Goal: Task Accomplishment & Management: Manage account settings

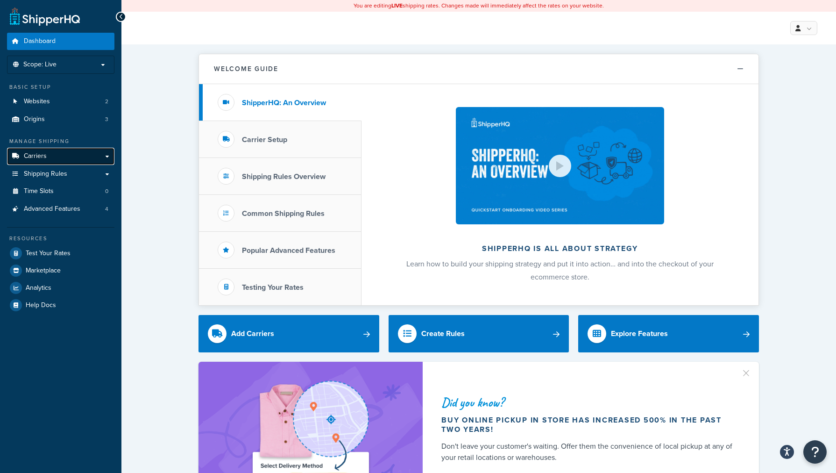
click at [65, 156] on link "Carriers" at bounding box center [60, 156] width 107 height 17
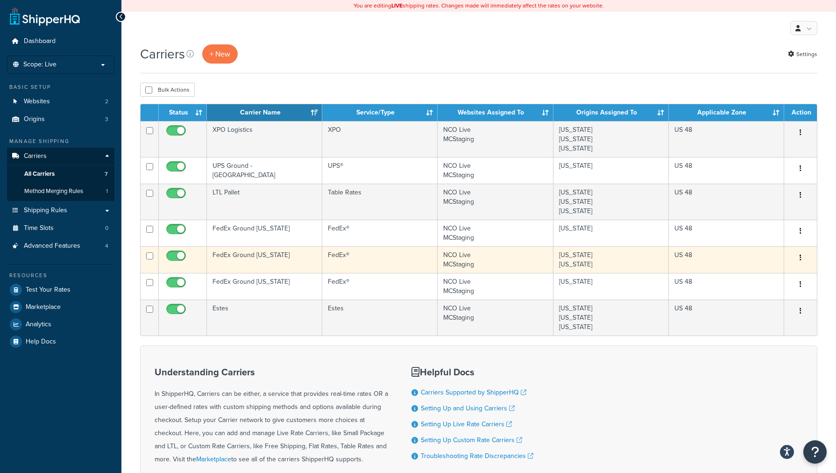
click at [239, 259] on td "FedEx Ground [US_STATE]" at bounding box center [264, 259] width 115 height 27
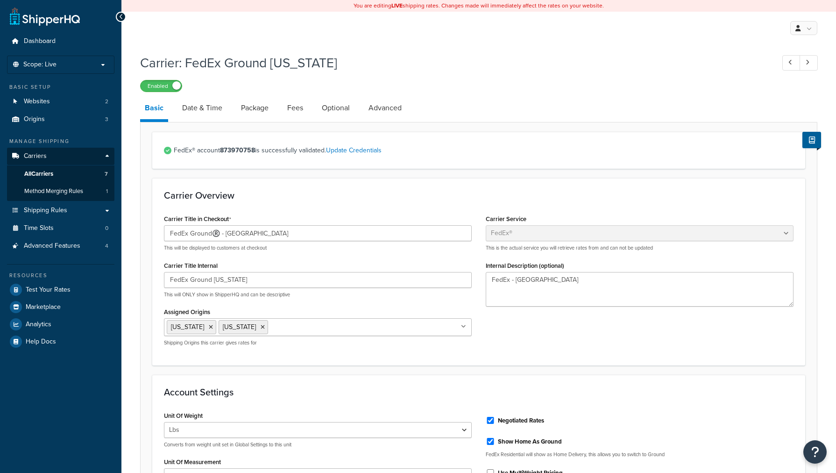
select select "fedEx"
select select "REGULAR_PICKUP"
select select "YOUR_PACKAGING"
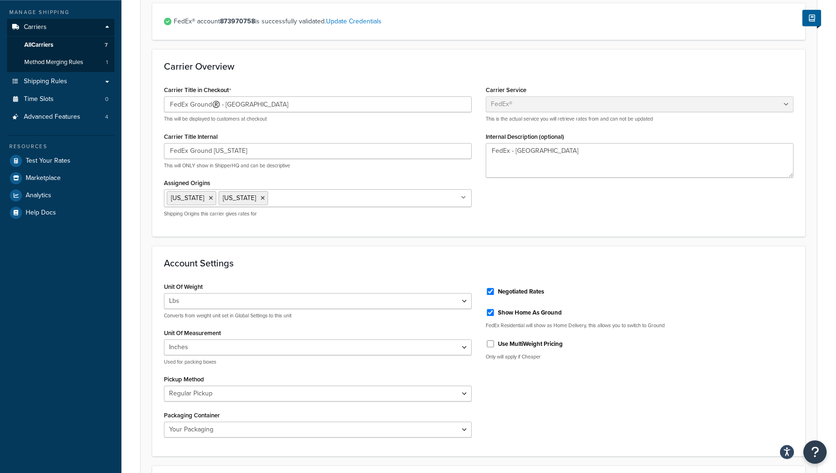
scroll to position [191, 0]
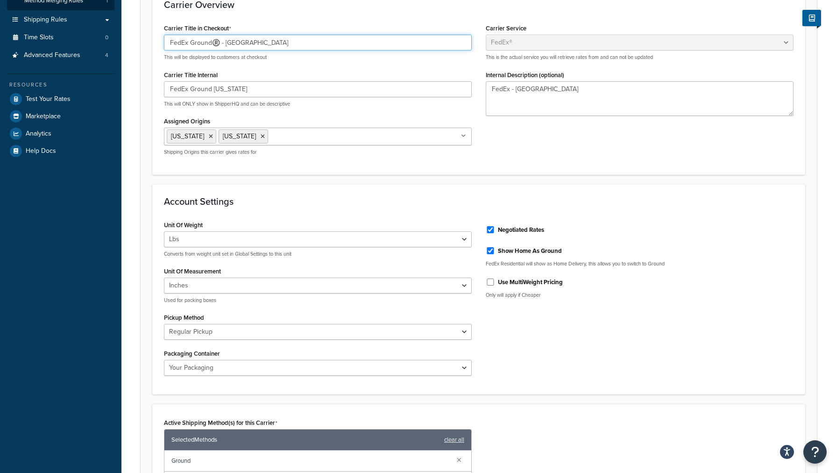
click at [220, 43] on input "FedEx Ground®️️️ - TX" at bounding box center [318, 43] width 308 height 16
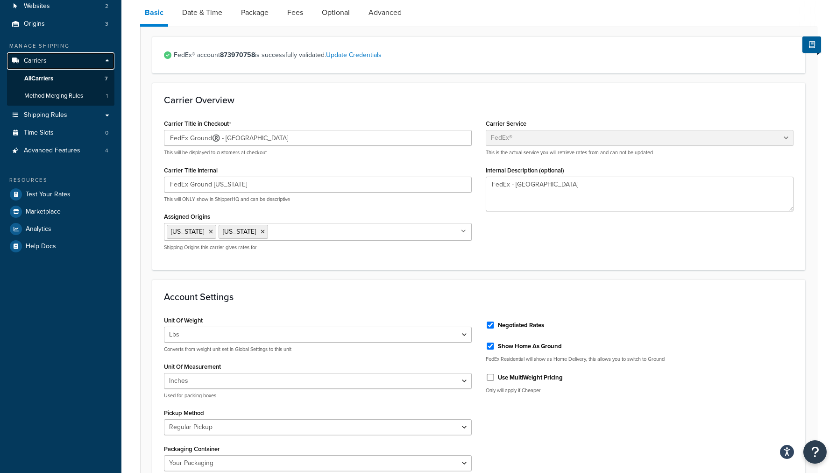
click at [27, 60] on span "Carriers" at bounding box center [35, 61] width 23 height 8
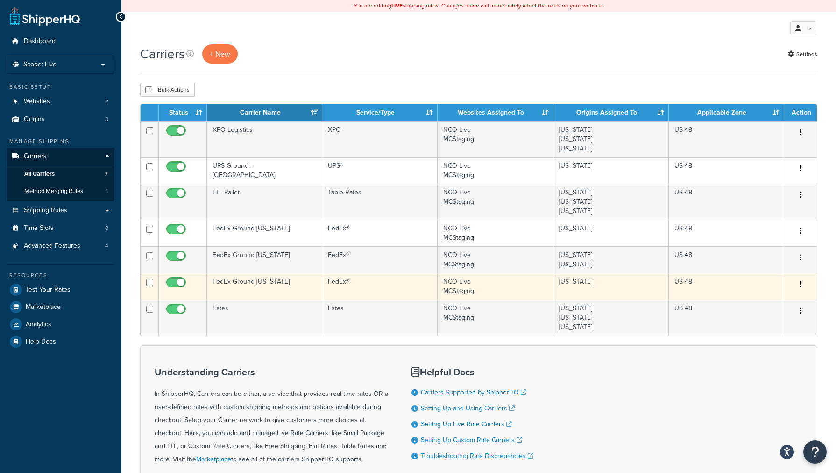
click at [248, 284] on td "FedEx Ground [US_STATE]" at bounding box center [264, 286] width 115 height 27
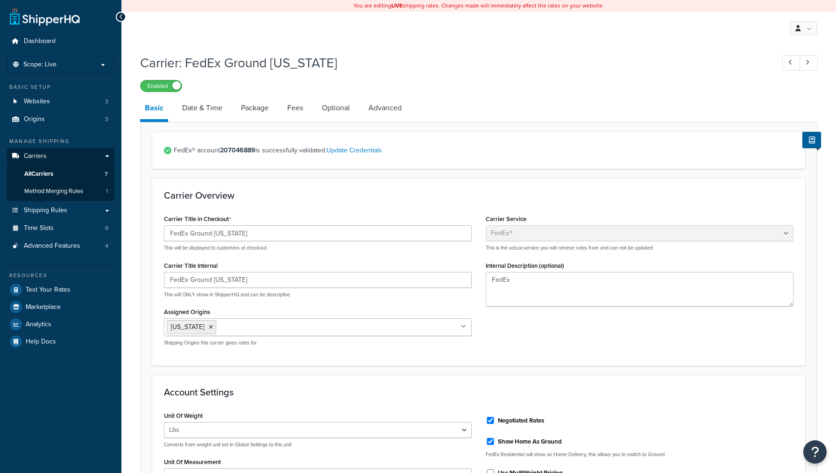
select select "fedEx"
select select "REGULAR_PICKUP"
select select "YOUR_PACKAGING"
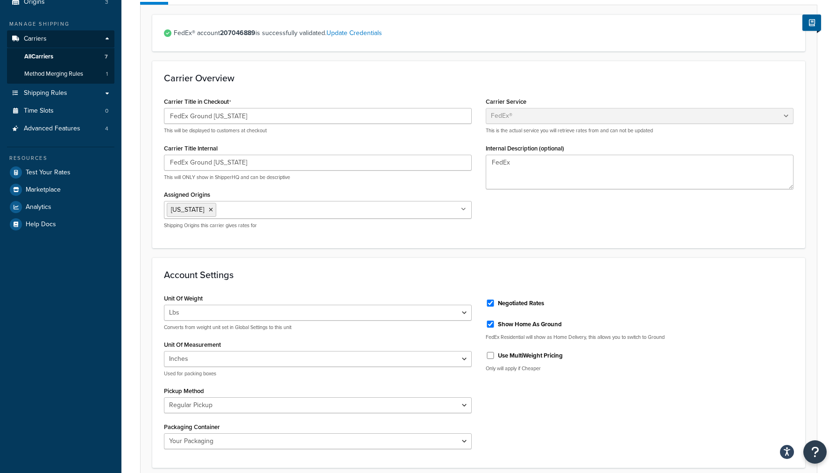
scroll to position [95, 0]
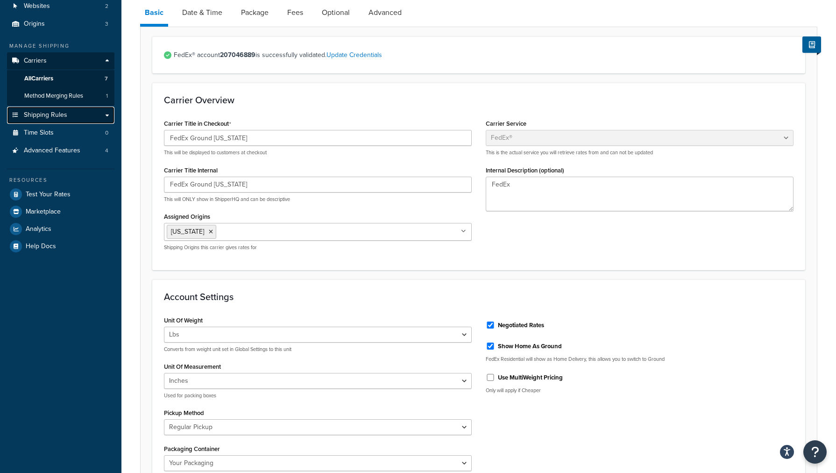
click at [35, 112] on span "Shipping Rules" at bounding box center [45, 115] width 43 height 8
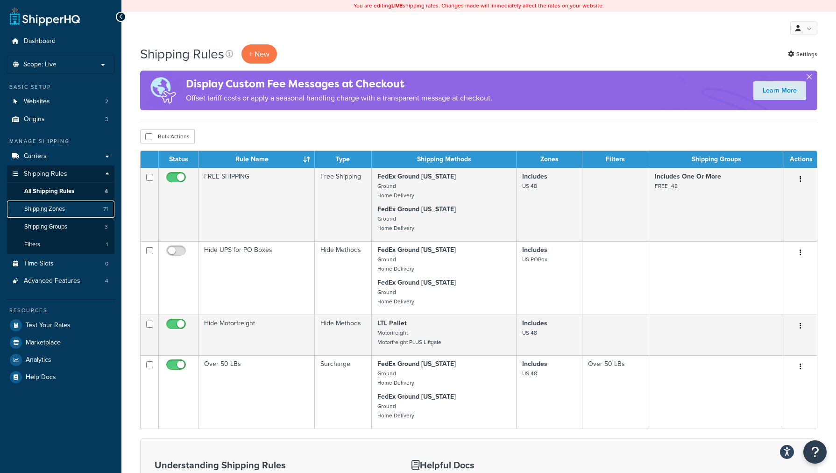
click at [41, 207] on span "Shipping Zones" at bounding box center [44, 209] width 41 height 8
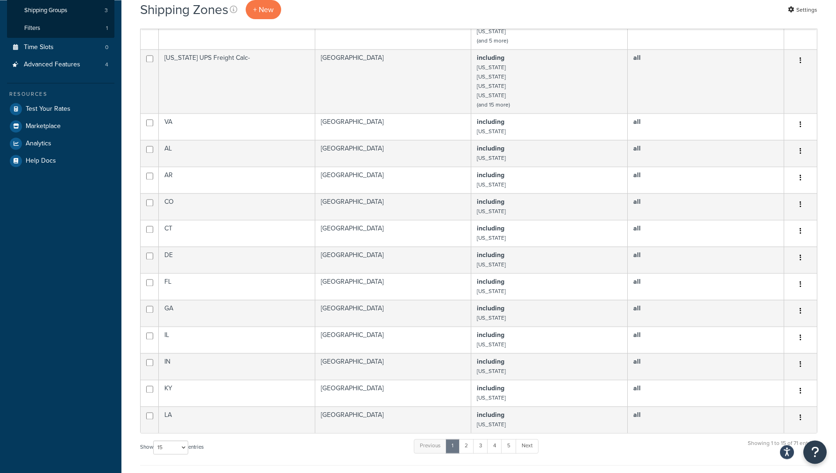
scroll to position [334, 0]
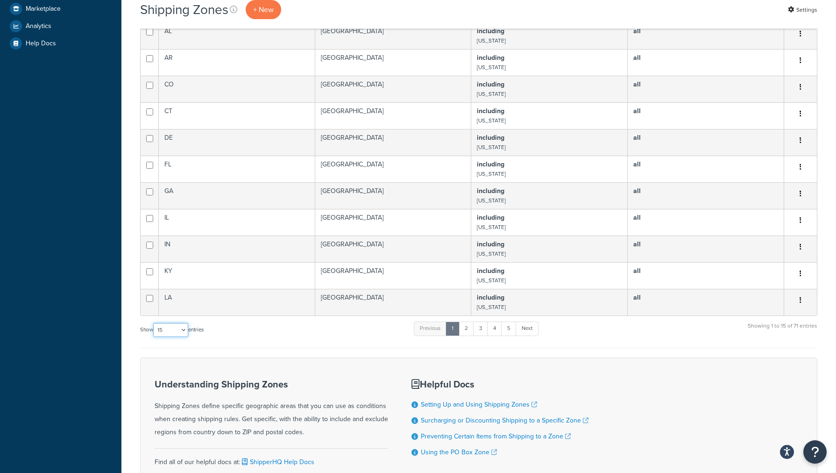
select select "100"
click option "100" at bounding box center [0, 0] width 0 height 0
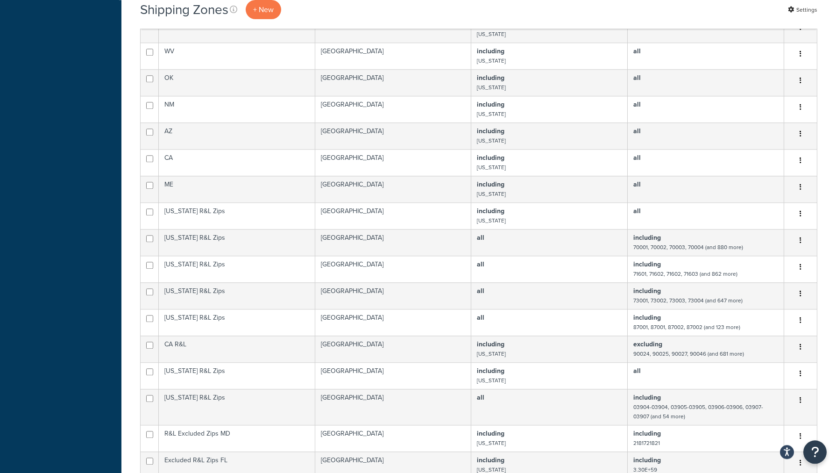
scroll to position [1048, 0]
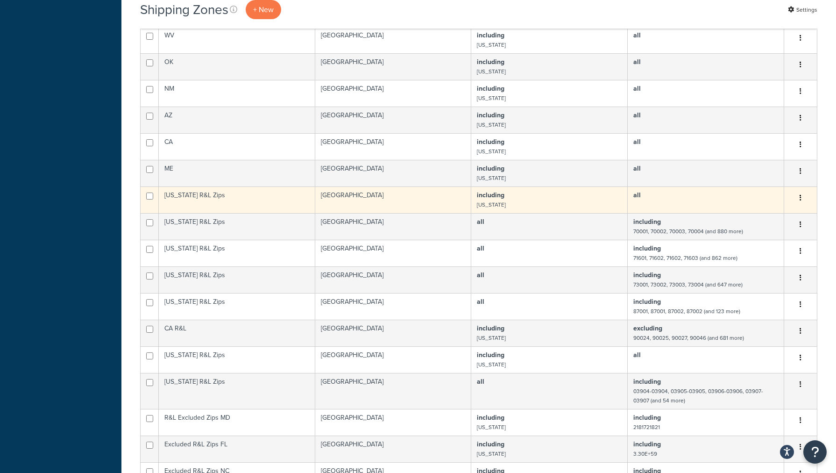
click at [425, 200] on td "[GEOGRAPHIC_DATA]" at bounding box center [393, 199] width 157 height 27
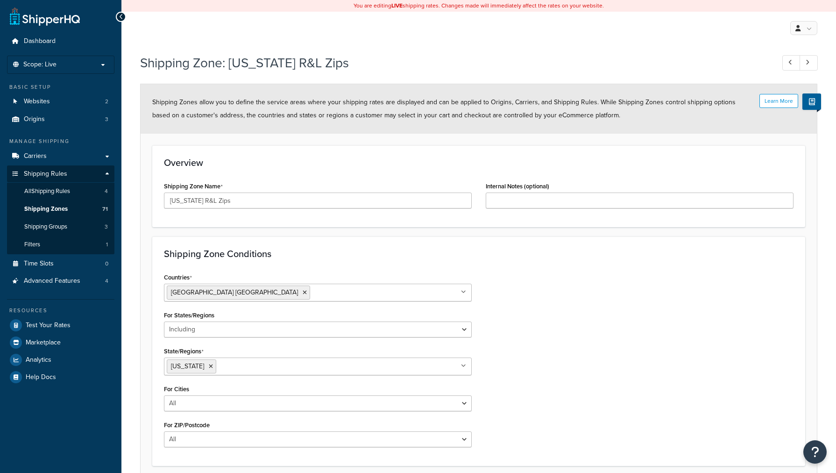
select select "including"
click at [48, 158] on link "Carriers" at bounding box center [60, 156] width 107 height 17
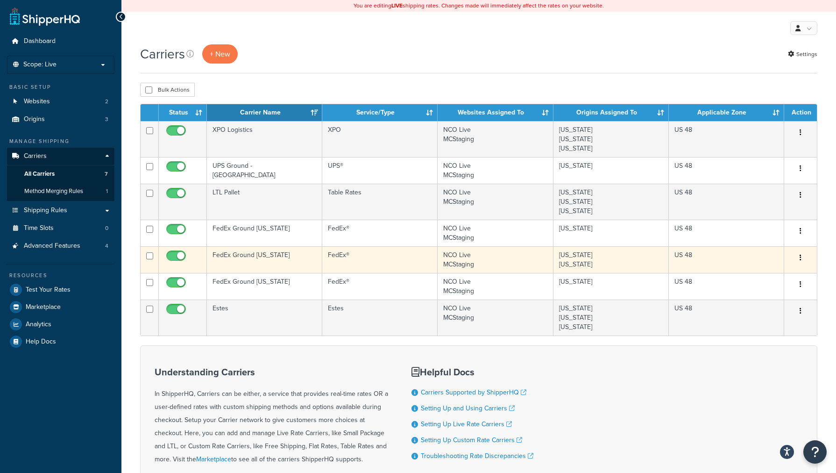
click at [239, 257] on td "FedEx Ground [US_STATE]" at bounding box center [264, 259] width 115 height 27
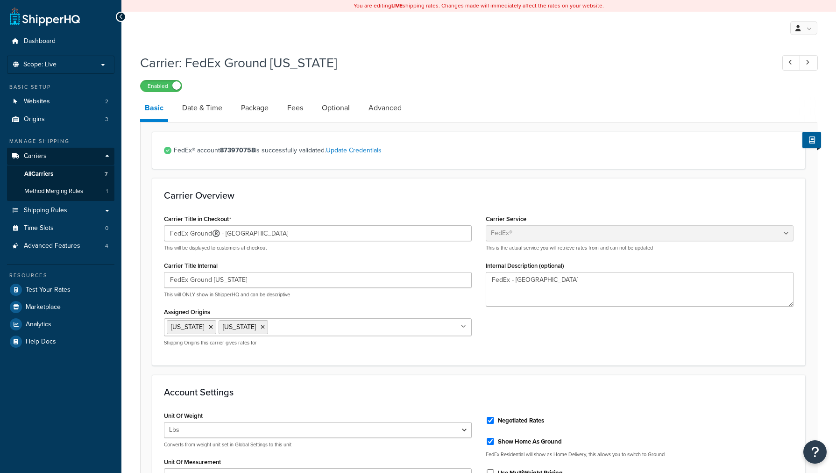
select select "fedEx"
select select "REGULAR_PICKUP"
select select "YOUR_PACKAGING"
click at [47, 207] on span "Shipping Rules" at bounding box center [45, 211] width 43 height 8
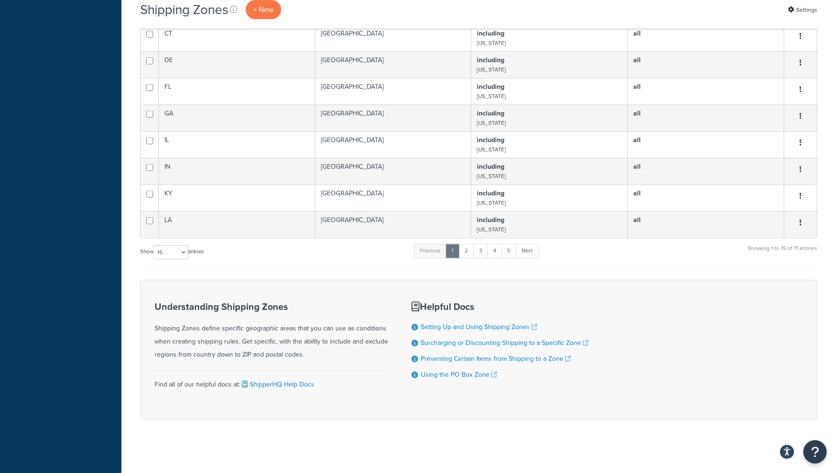
scroll to position [414, 0]
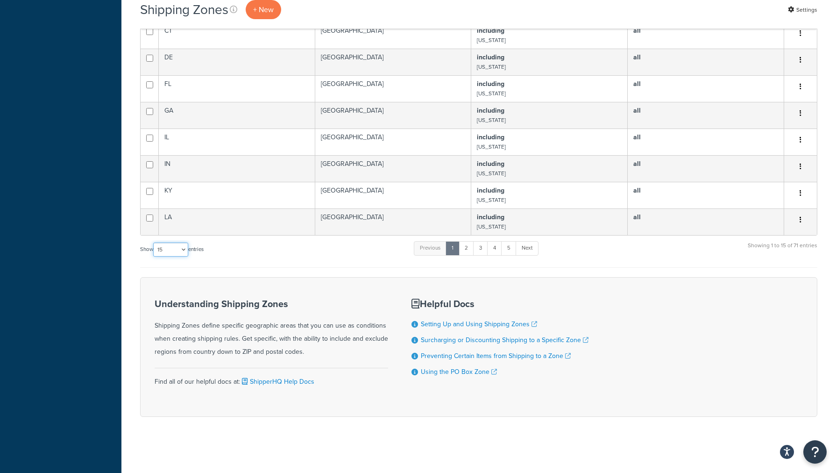
select select "100"
click option "100" at bounding box center [0, 0] width 0 height 0
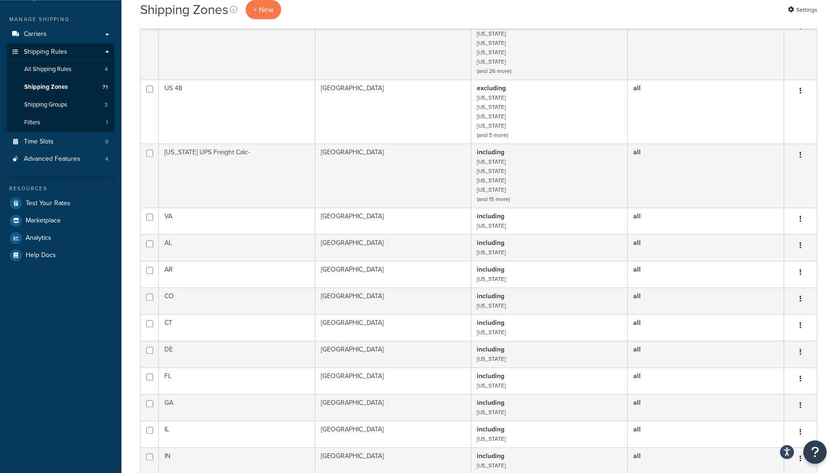
scroll to position [80, 0]
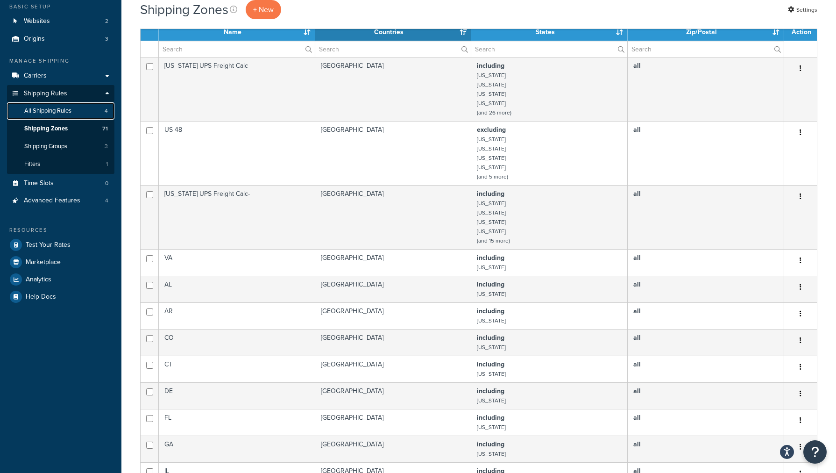
click at [59, 115] on link "All Shipping Rules 4" at bounding box center [60, 110] width 107 height 17
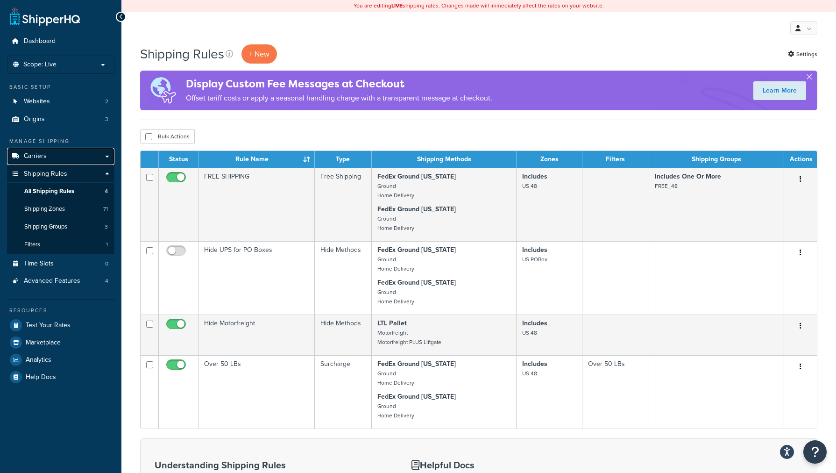
click at [48, 158] on link "Carriers" at bounding box center [60, 156] width 107 height 17
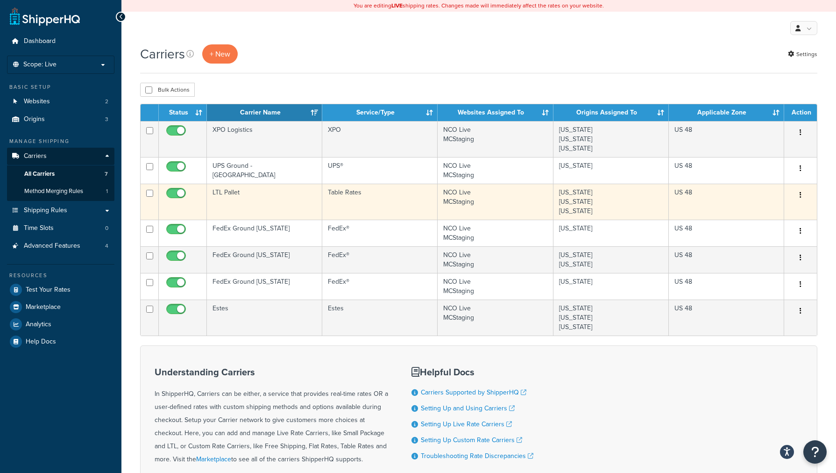
click at [249, 200] on td "LTL Pallet" at bounding box center [264, 202] width 115 height 36
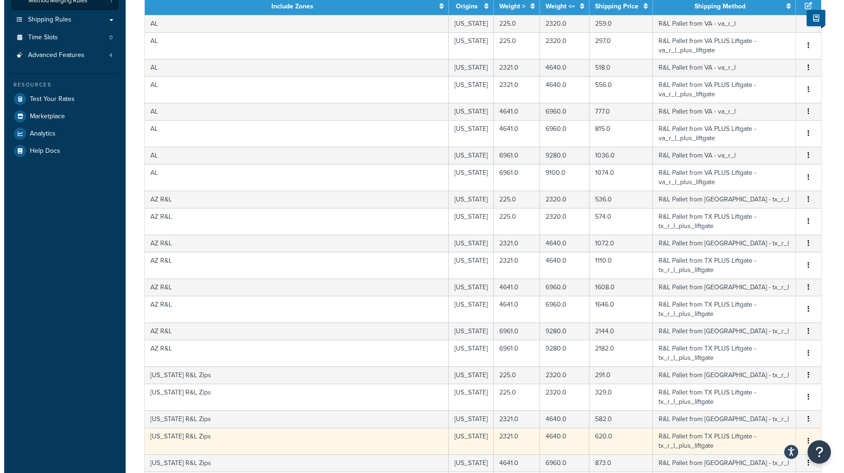
scroll to position [298, 0]
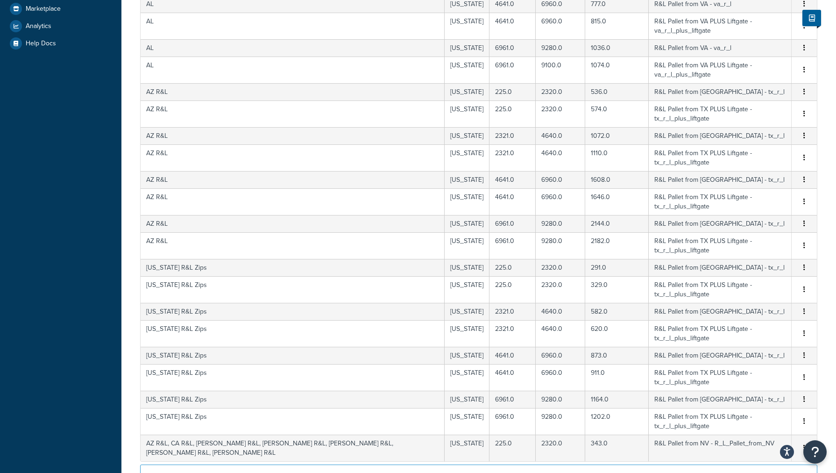
select select "1000"
click option "1000 rows" at bounding box center [0, 0] width 0 height 0
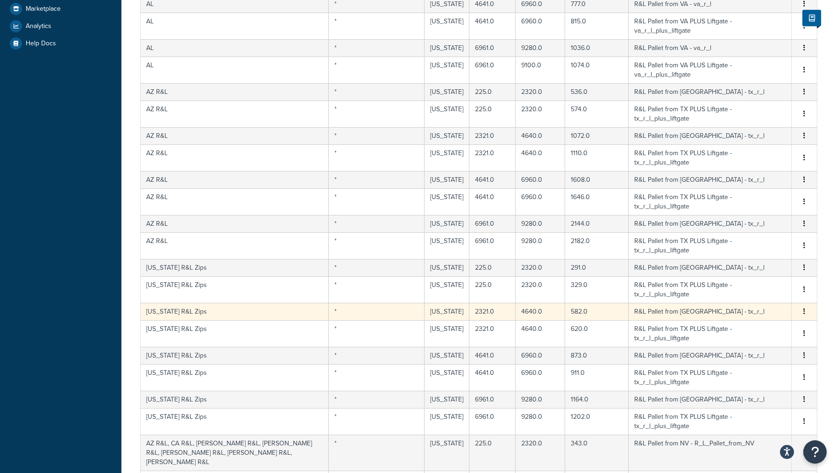
click at [227, 303] on td "[US_STATE] R&L Zips" at bounding box center [235, 311] width 188 height 17
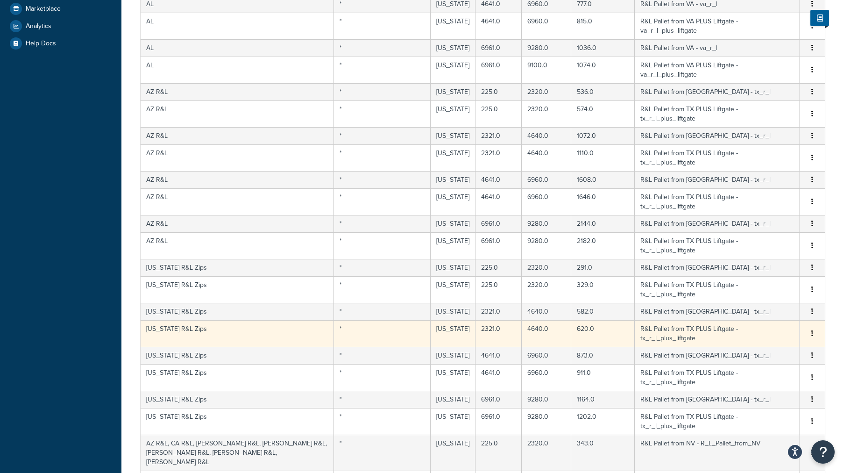
select select "174934"
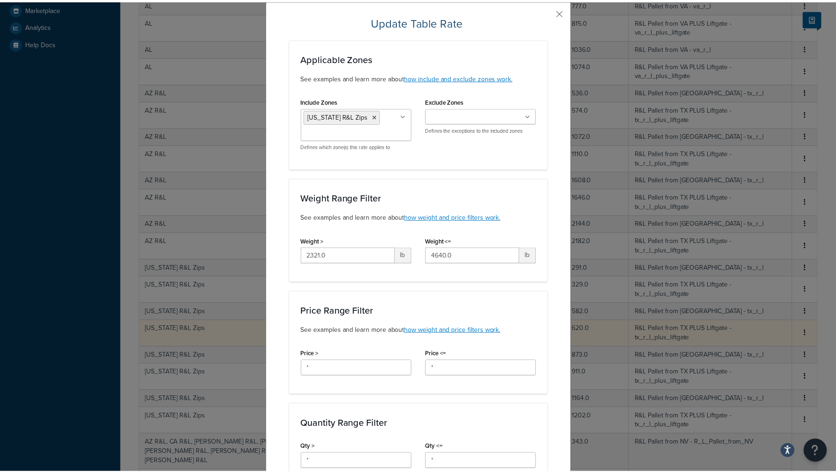
scroll to position [0, 0]
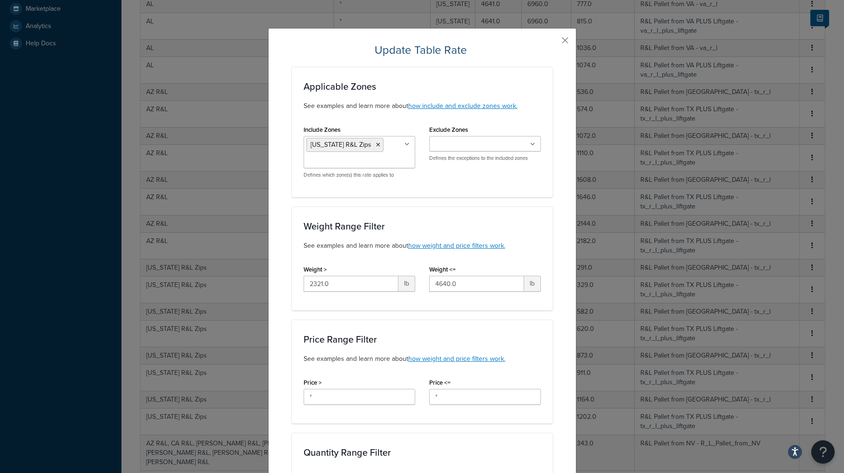
click at [553, 43] on button "button" at bounding box center [551, 44] width 2 height 2
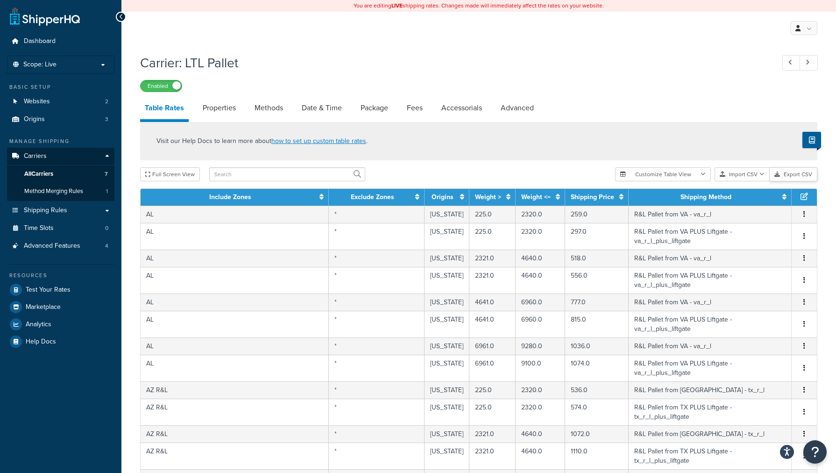
click at [791, 177] on button "Export CSV" at bounding box center [794, 174] width 48 height 14
click at [601, 11] on div "You are editing LIVE shipping rates. Changes made will immediately affect the r…" at bounding box center [478, 6] width 715 height 12
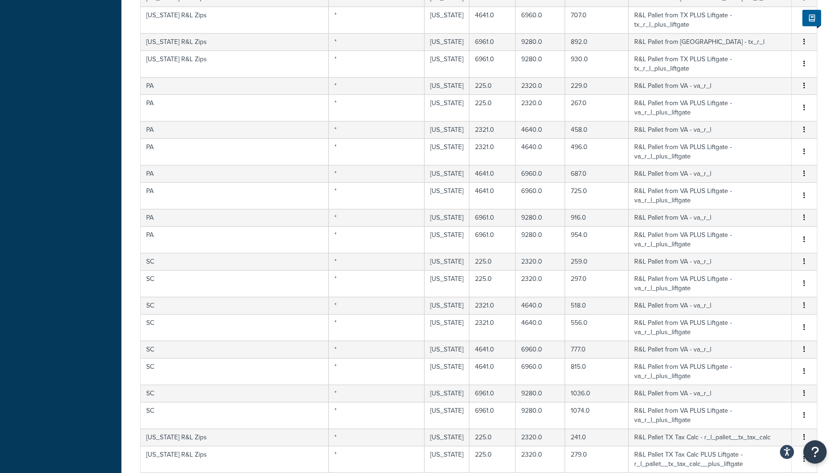
scroll to position [4363, 0]
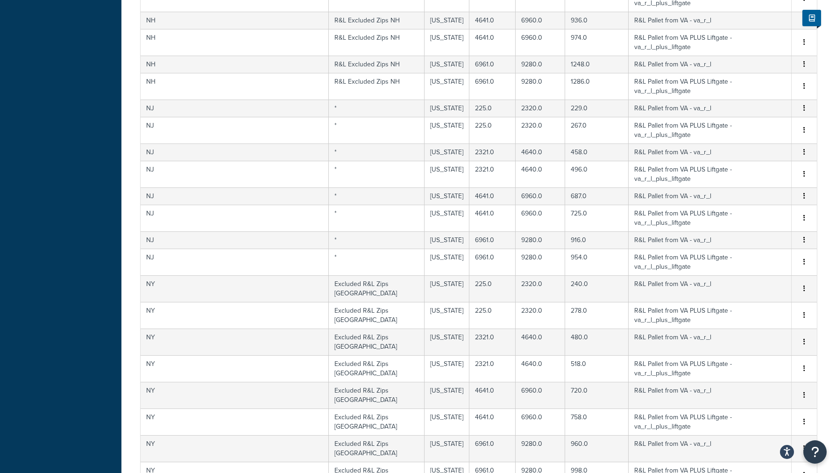
select select "174932"
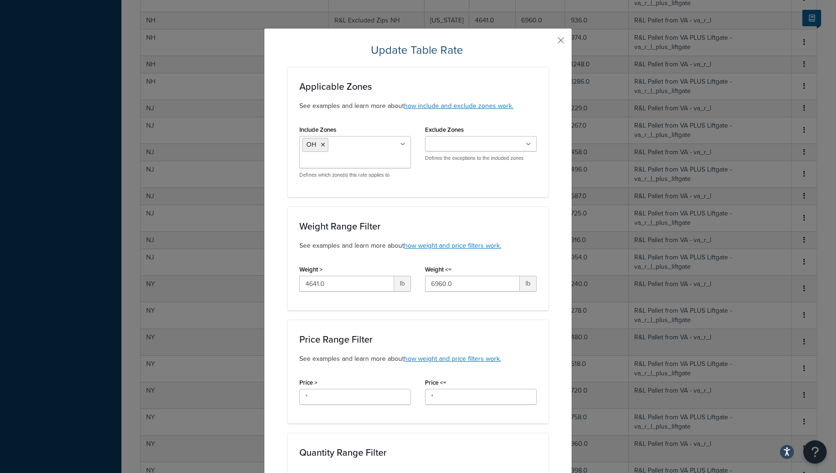
click at [101, 70] on div "Update Table Rate Applicable Zones See examples and learn more about how includ…" at bounding box center [418, 236] width 836 height 473
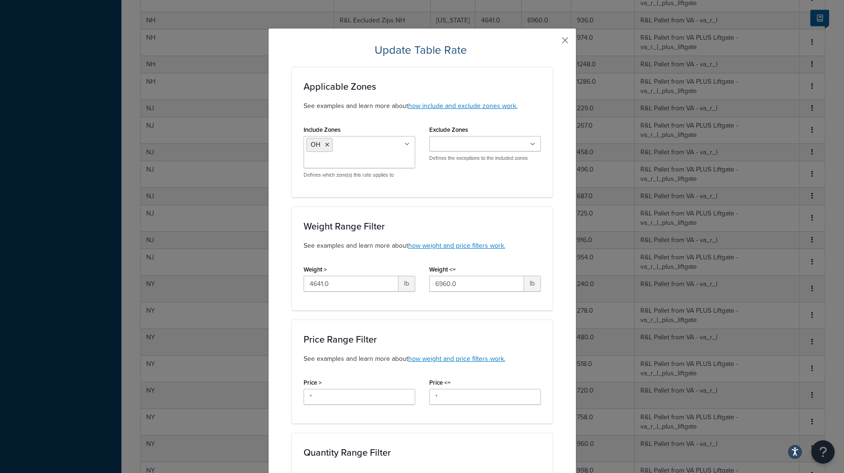
click at [553, 43] on button "button" at bounding box center [551, 44] width 2 height 2
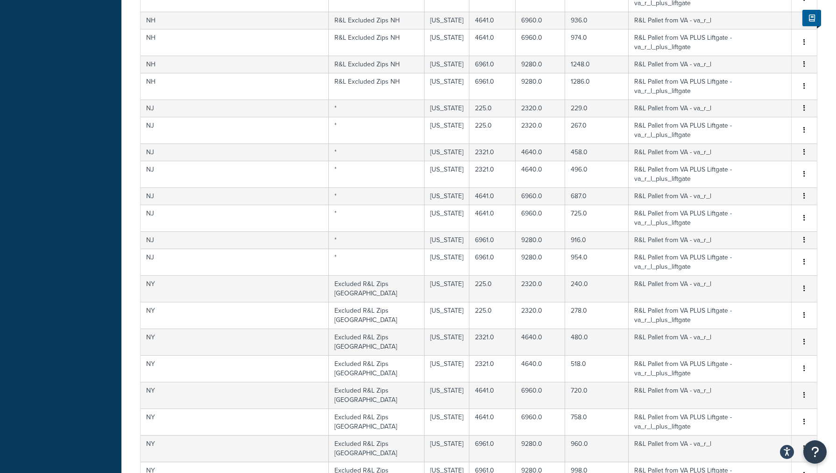
scroll to position [0, 0]
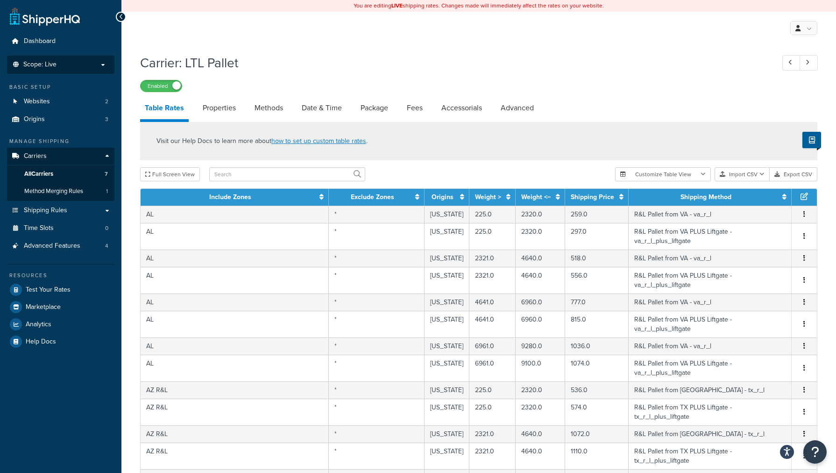
click at [58, 69] on li "Scope: Live" at bounding box center [60, 65] width 107 height 18
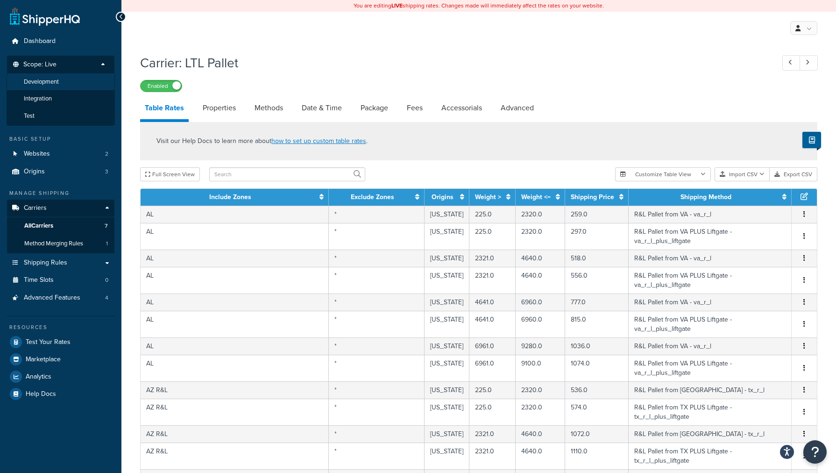
click at [55, 83] on span "Development" at bounding box center [41, 82] width 35 height 8
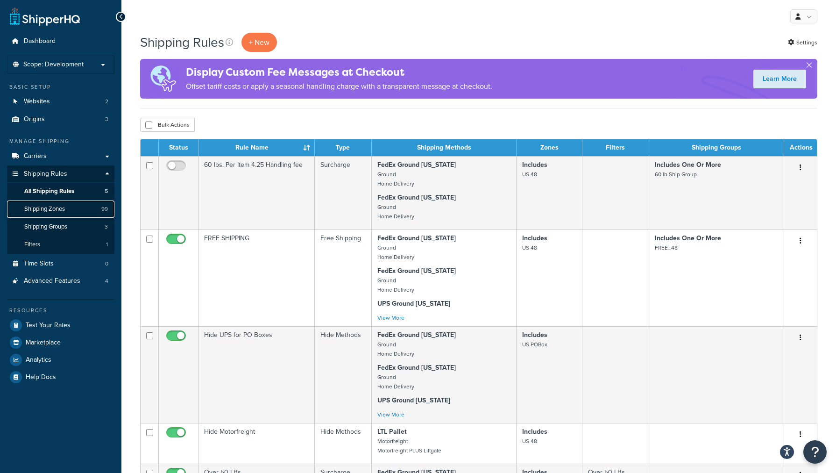
drag, startPoint x: 55, startPoint y: 208, endPoint x: 53, endPoint y: 170, distance: 37.9
click at [36, 219] on link "Shipping Groups 3" at bounding box center [60, 226] width 107 height 17
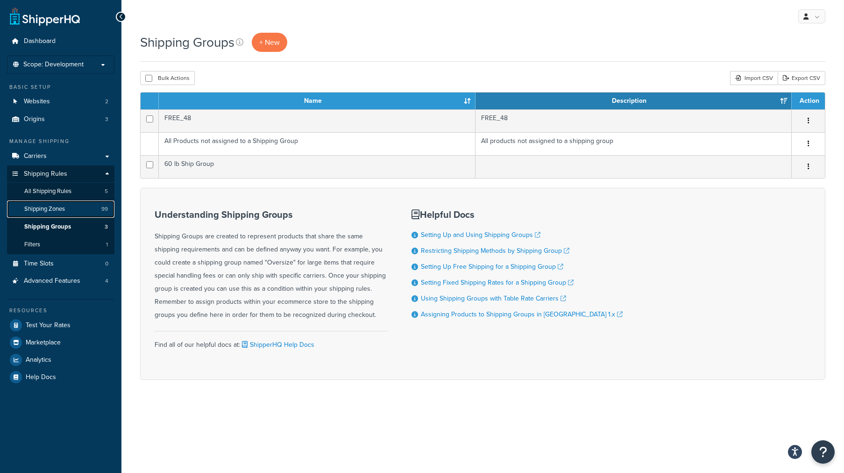
click at [56, 210] on span "Shipping Zones" at bounding box center [44, 209] width 41 height 8
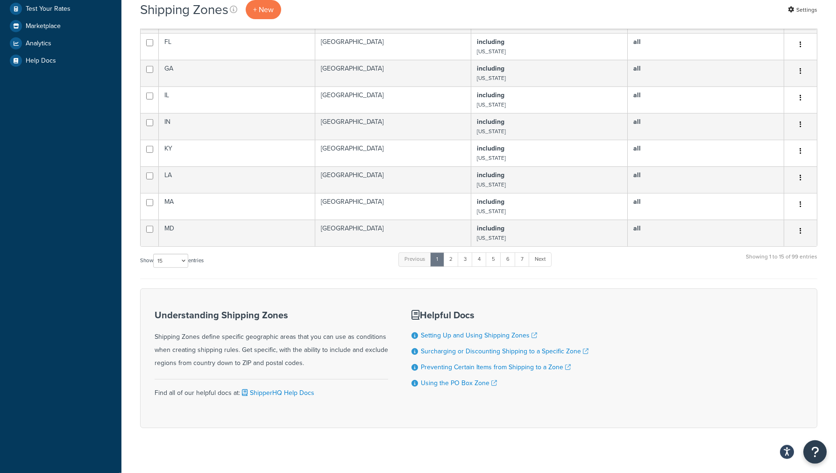
scroll to position [328, 0]
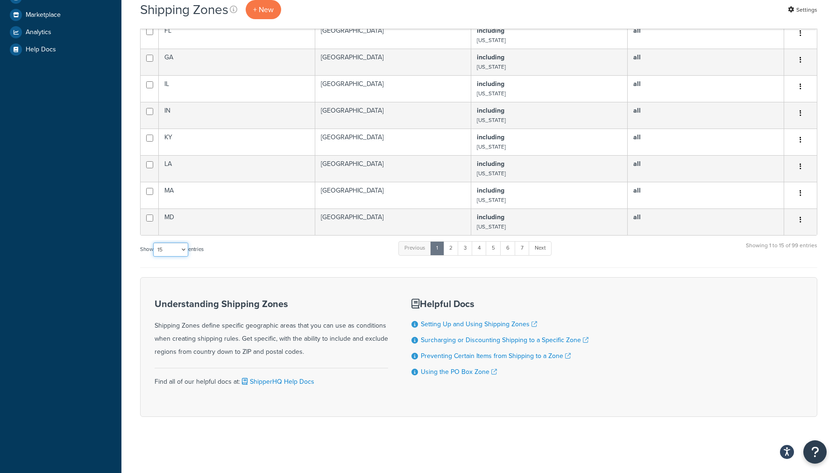
select select "100"
click option "100" at bounding box center [0, 0] width 0 height 0
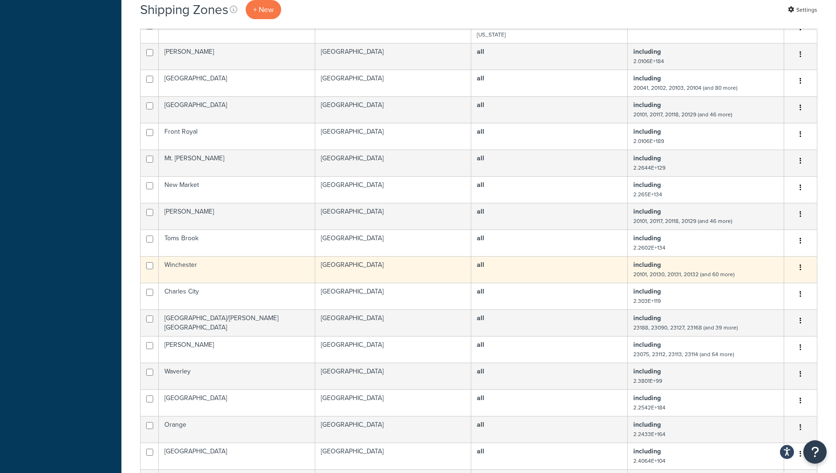
scroll to position [872, 0]
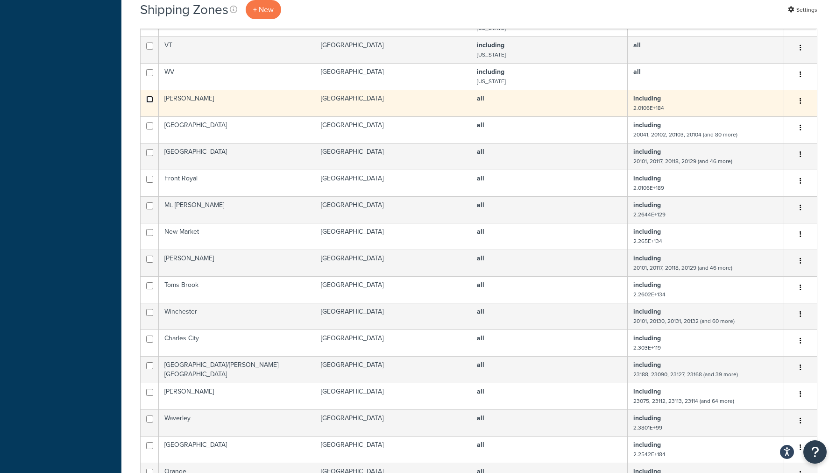
checkbox input "true"
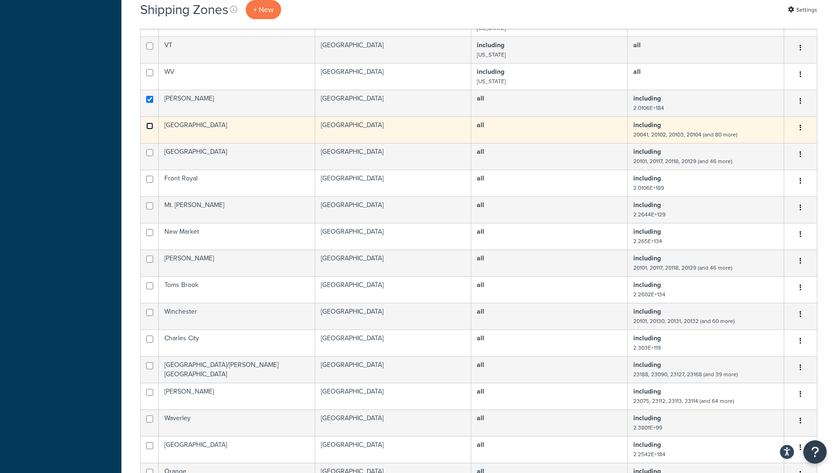
checkbox input "true"
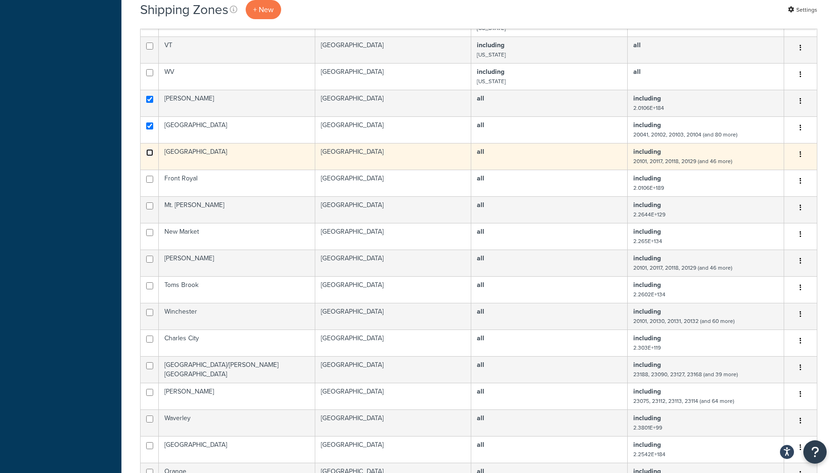
checkbox input "true"
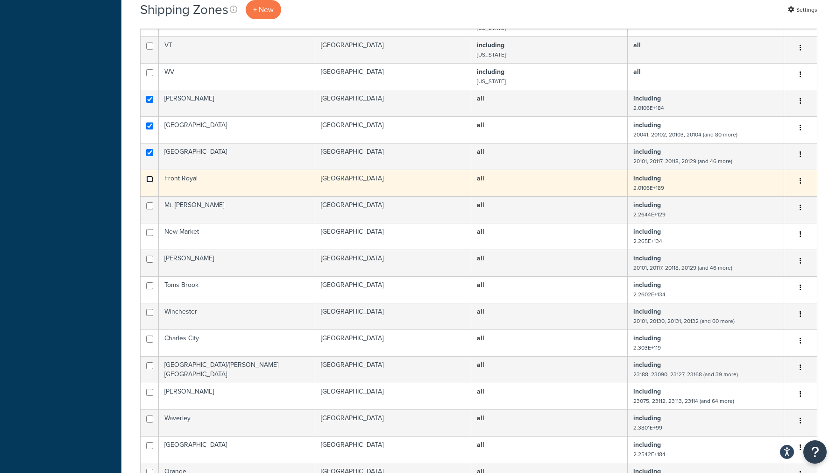
checkbox input "true"
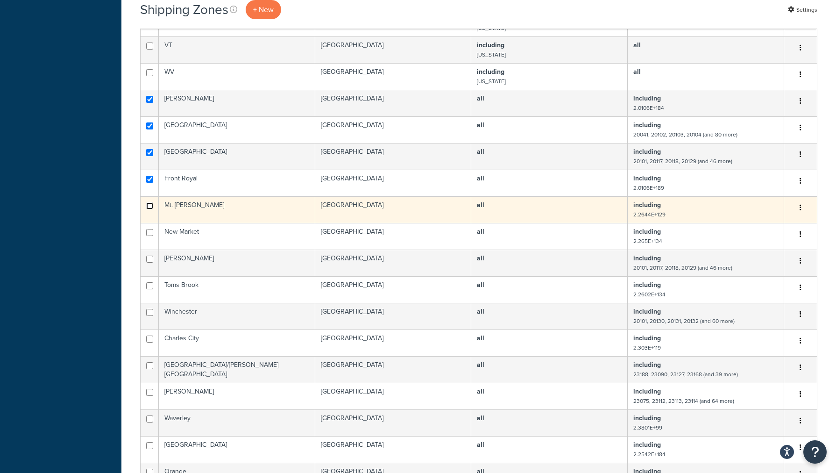
checkbox input "true"
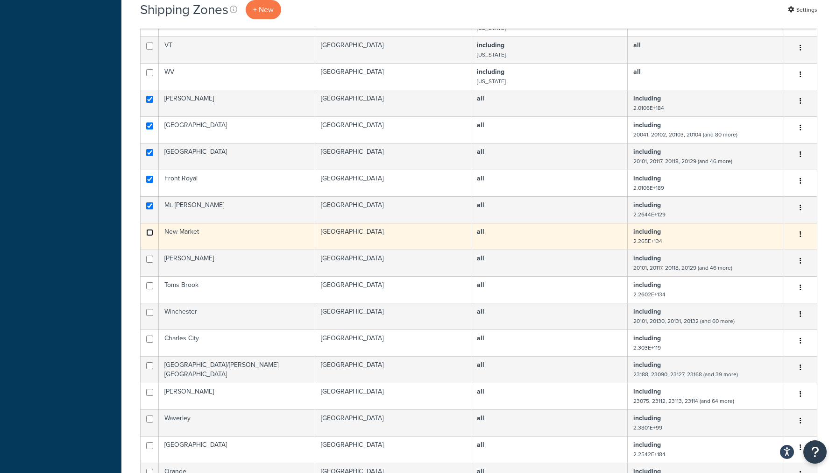
checkbox input "true"
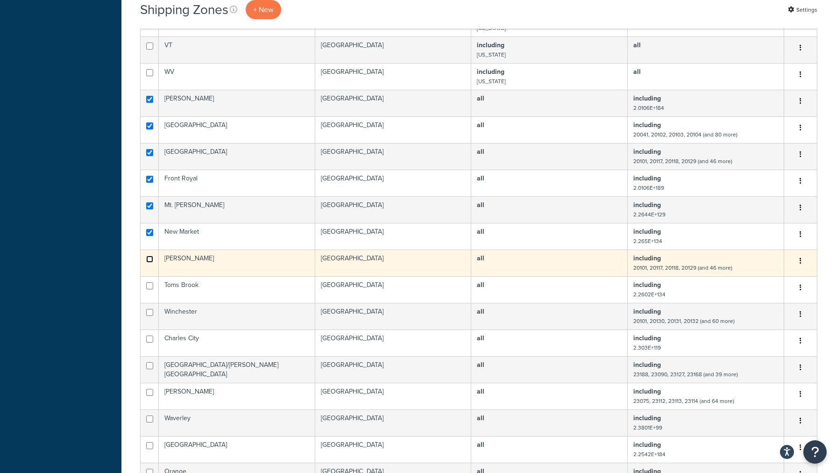
checkbox input "true"
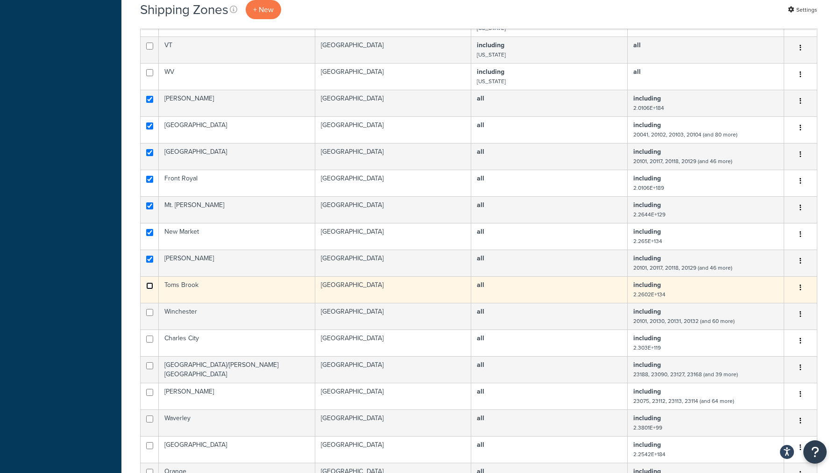
checkbox input "true"
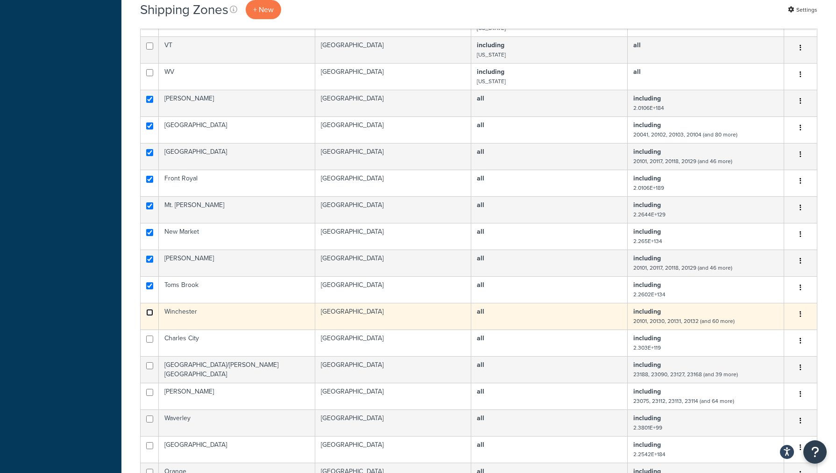
checkbox input "true"
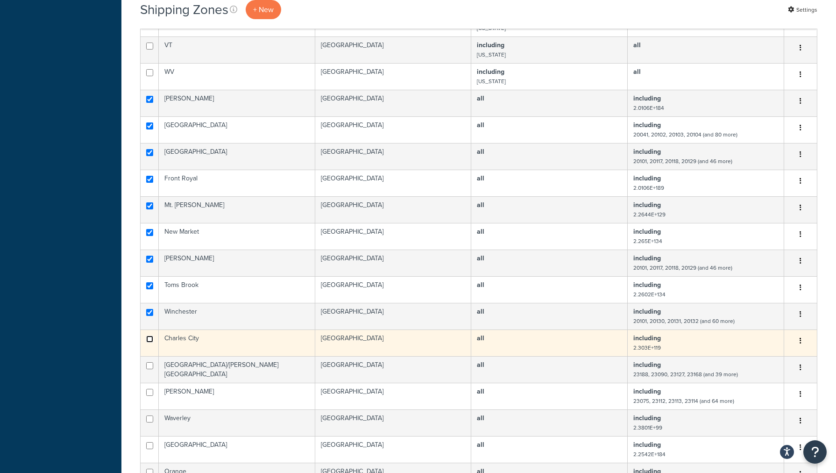
checkbox input "true"
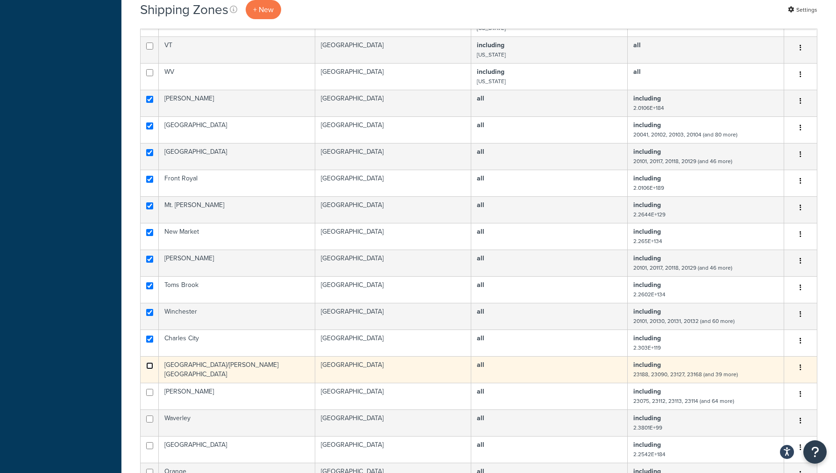
checkbox input "true"
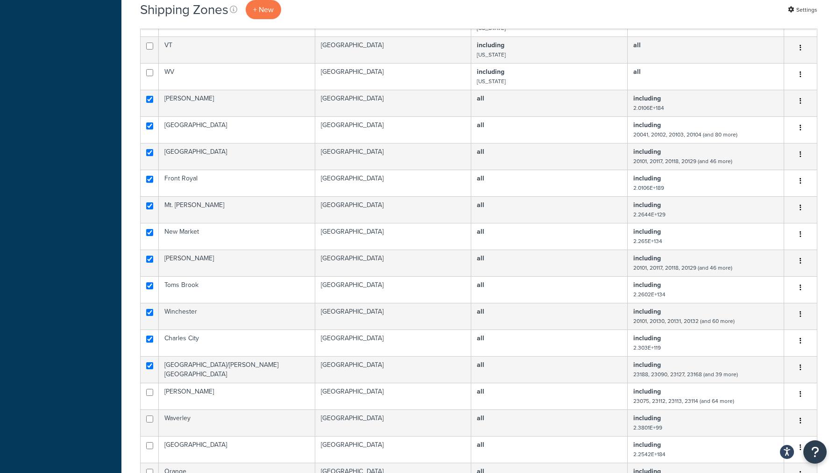
drag, startPoint x: 130, startPoint y: 384, endPoint x: 122, endPoint y: 383, distance: 7.5
drag, startPoint x: 129, startPoint y: 386, endPoint x: 119, endPoint y: 383, distance: 10.3
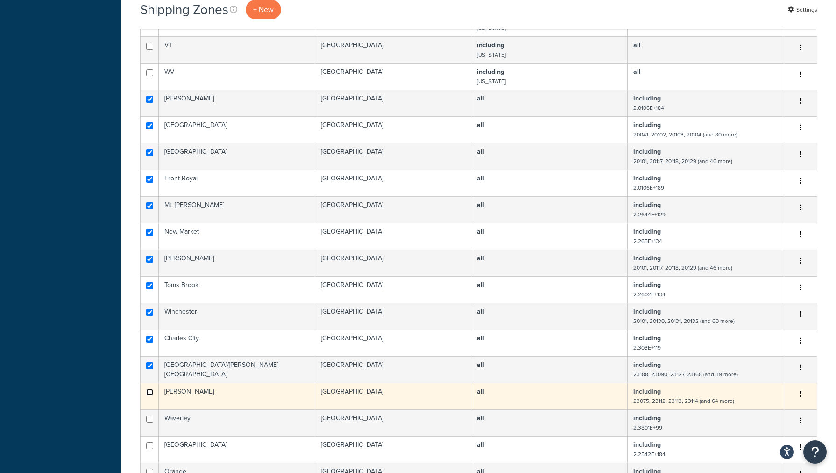
checkbox input "true"
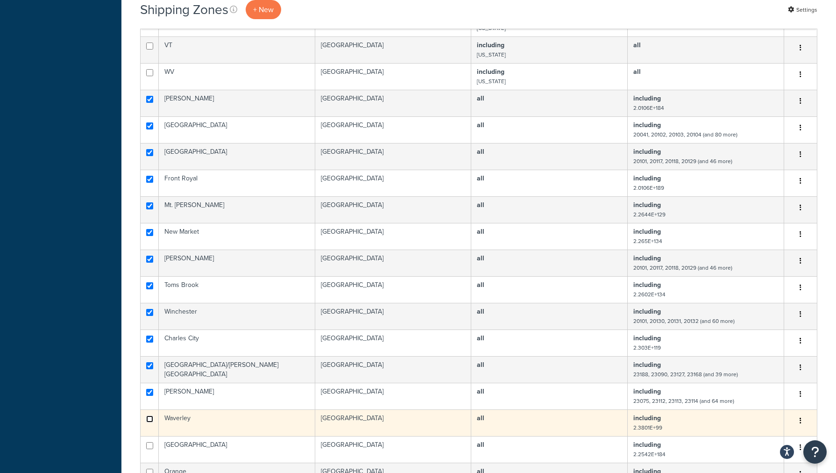
checkbox input "true"
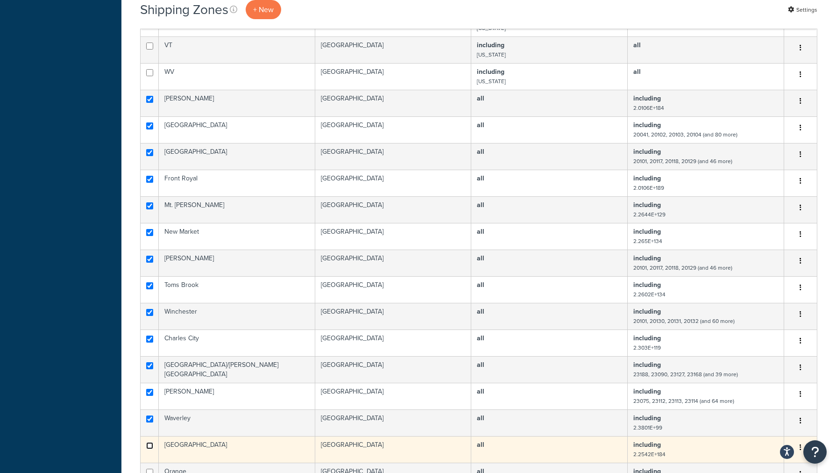
checkbox input "true"
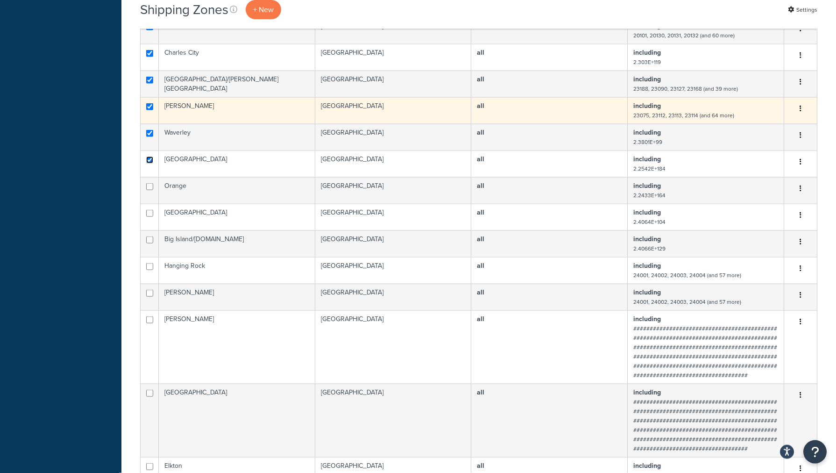
scroll to position [1158, 0]
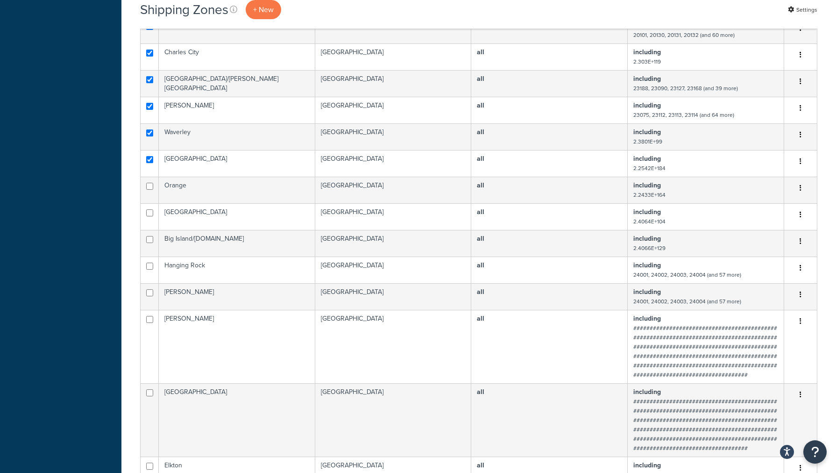
drag, startPoint x: 141, startPoint y: 307, endPoint x: 124, endPoint y: 287, distance: 25.2
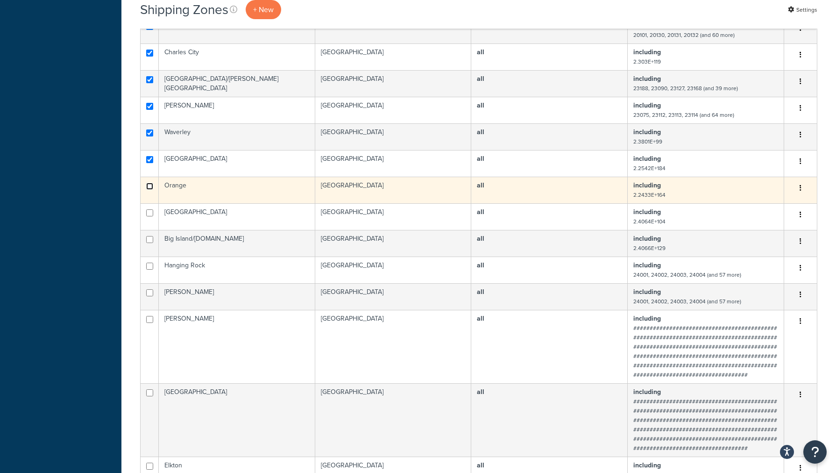
checkbox input "true"
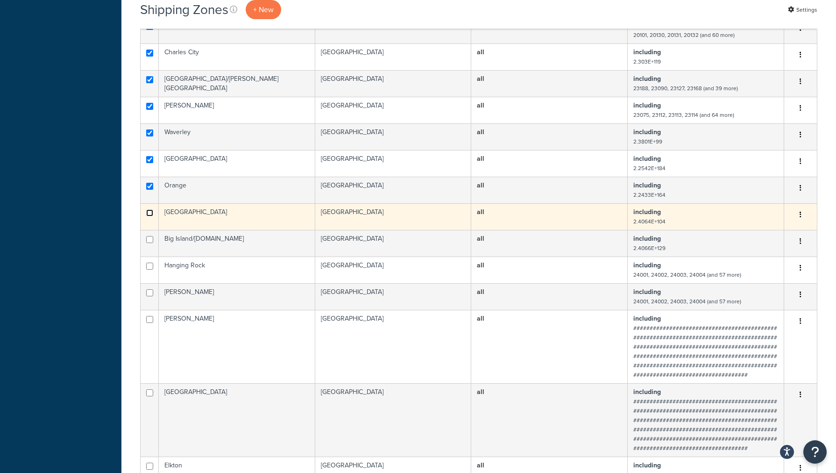
checkbox input "true"
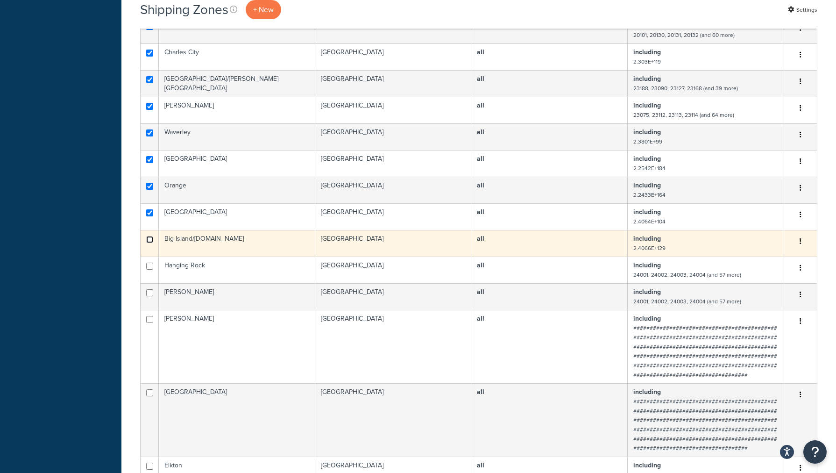
checkbox input "true"
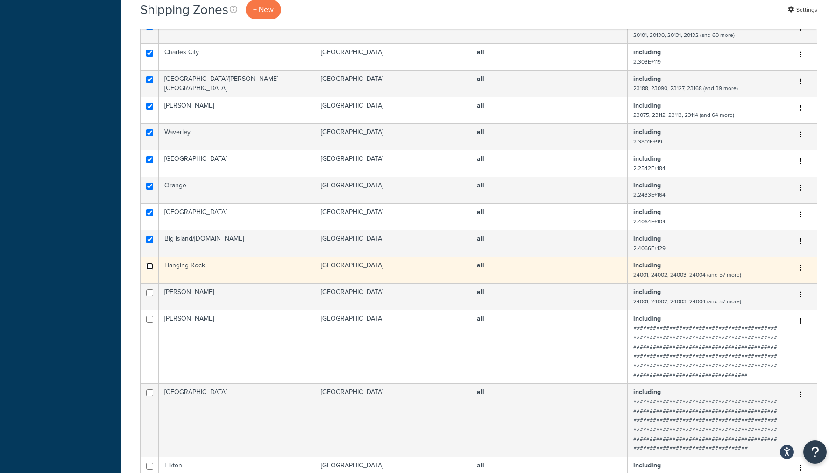
checkbox input "true"
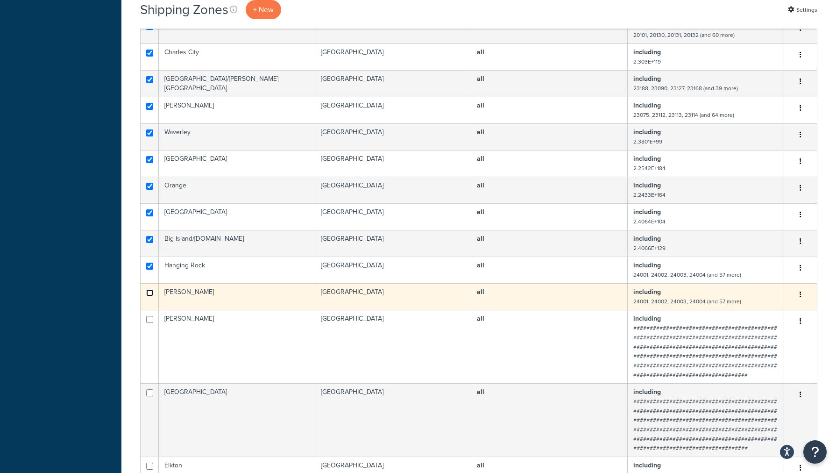
checkbox input "true"
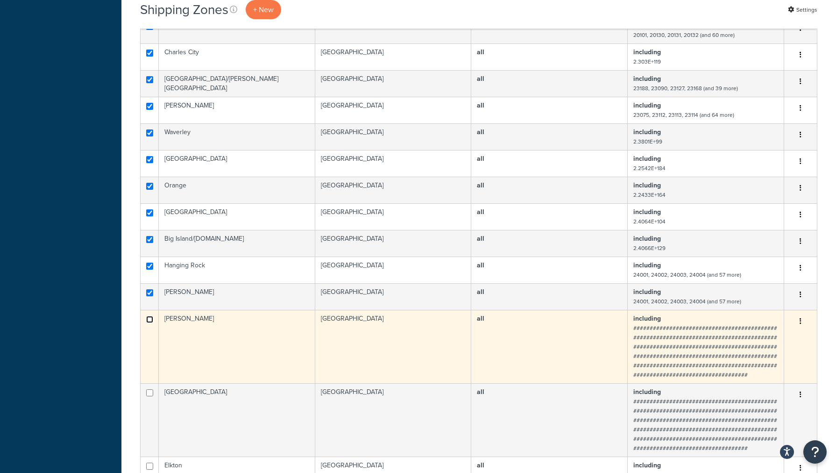
checkbox input "true"
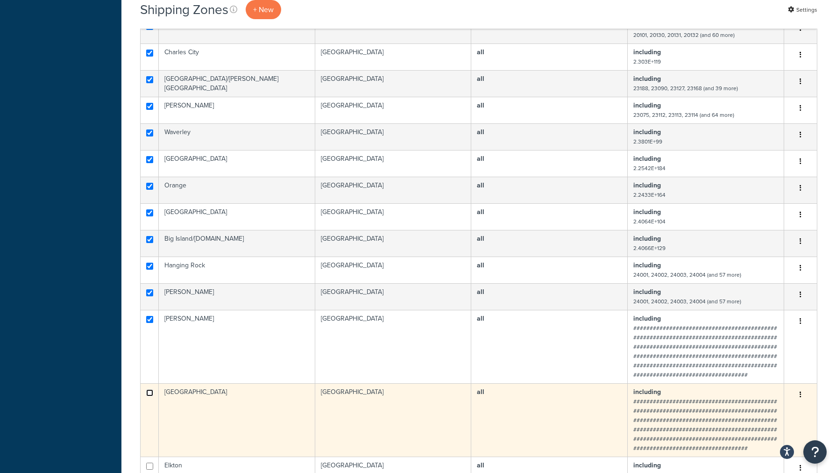
checkbox input "true"
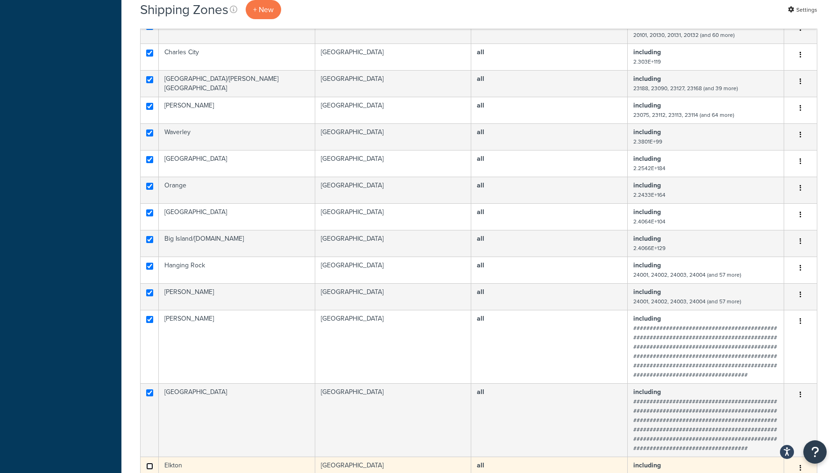
checkbox input "true"
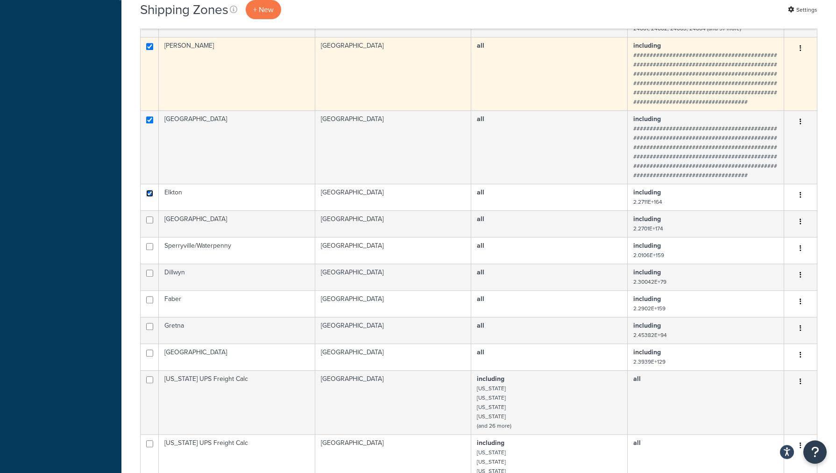
scroll to position [1444, 0]
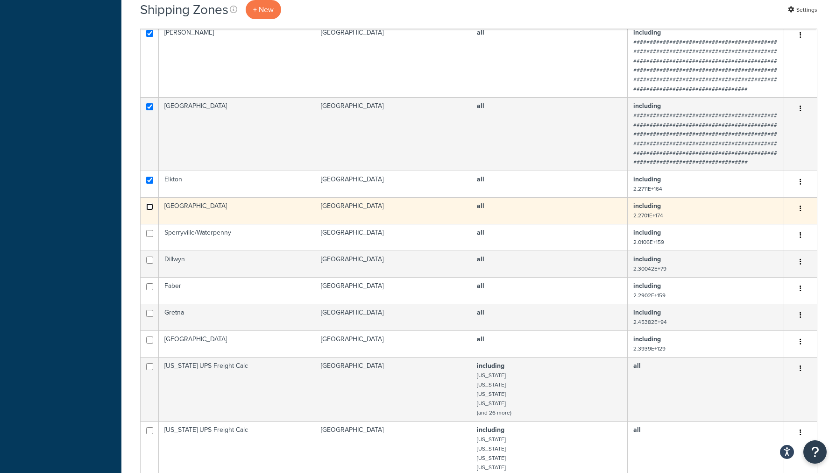
checkbox input "true"
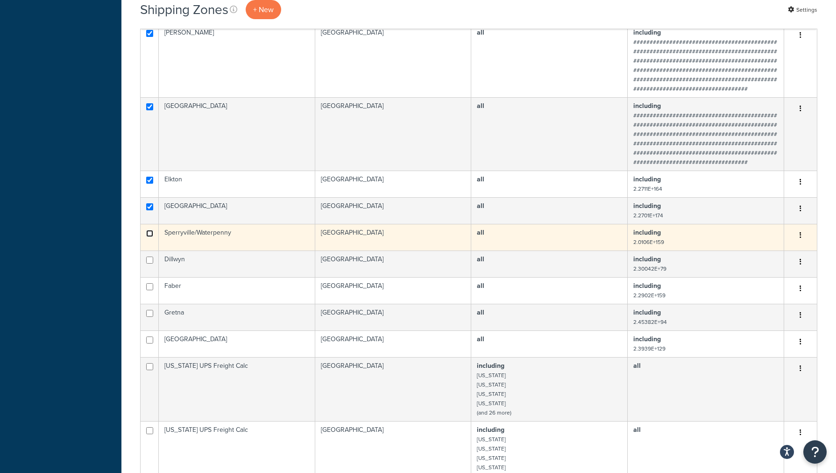
checkbox input "true"
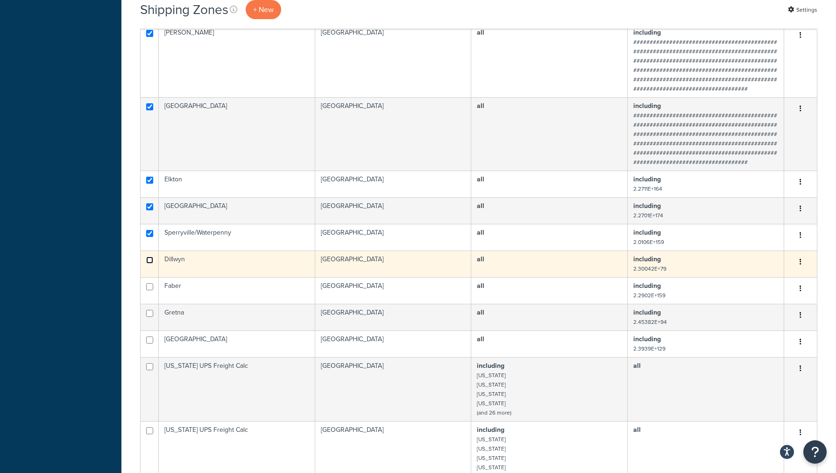
checkbox input "true"
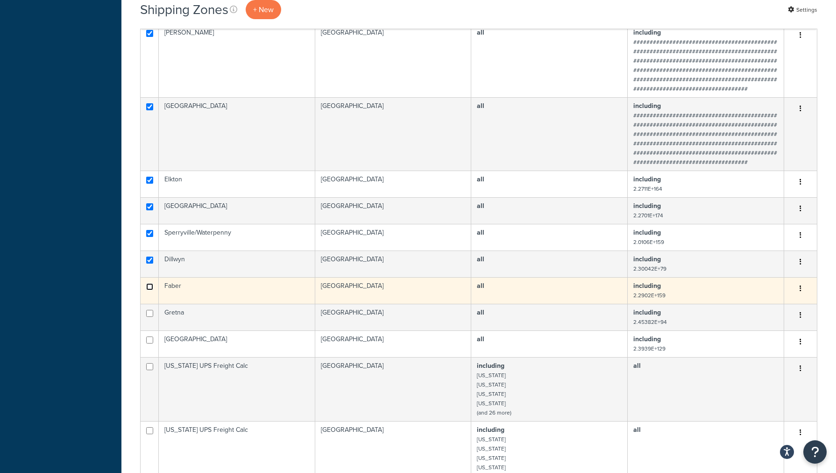
checkbox input "true"
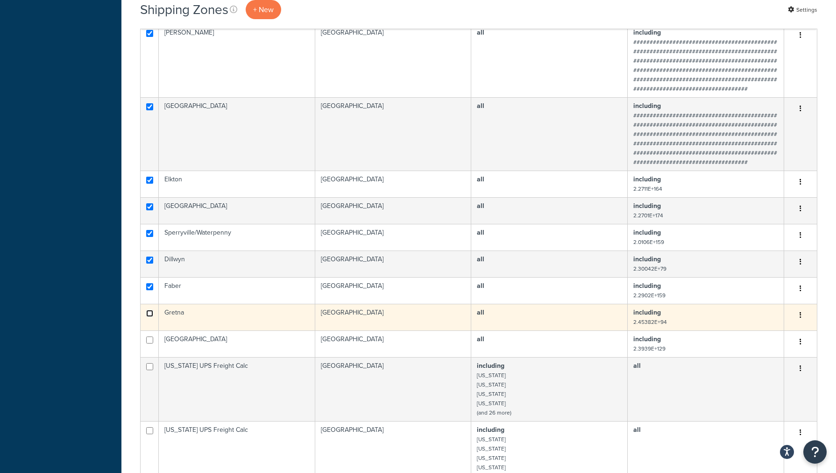
checkbox input "true"
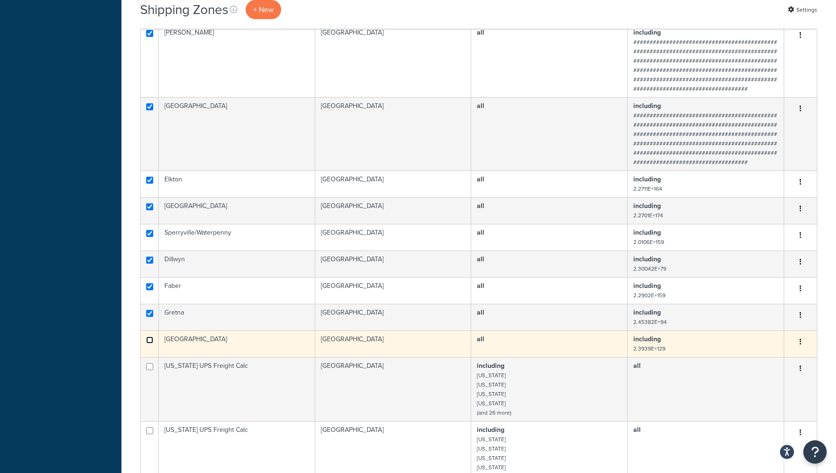
checkbox input "true"
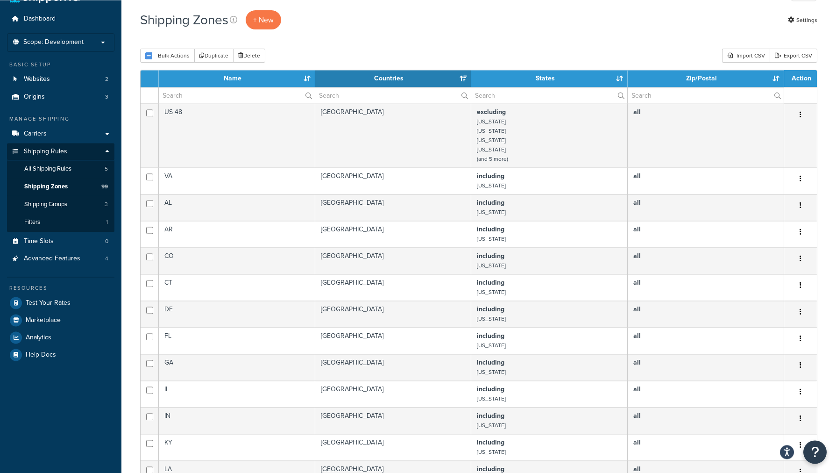
scroll to position [0, 0]
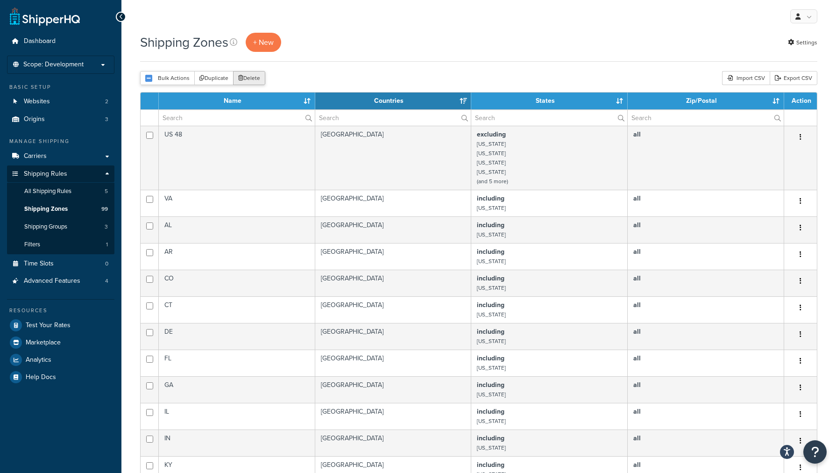
click at [247, 78] on button "Delete" at bounding box center [249, 78] width 32 height 14
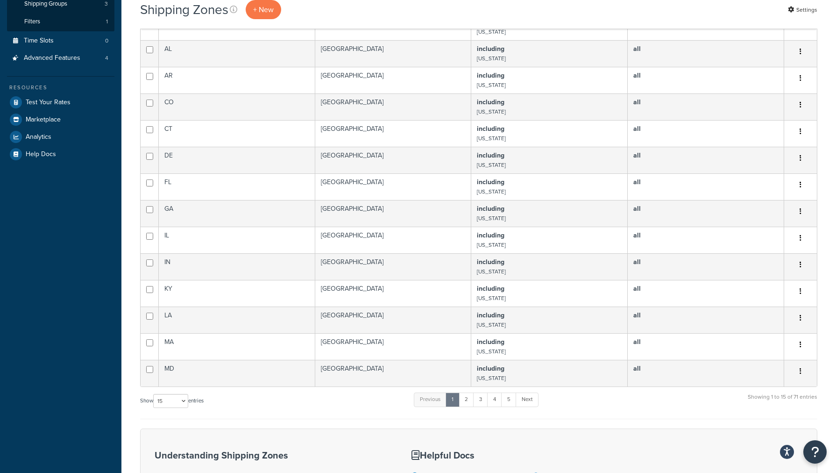
scroll to position [238, 0]
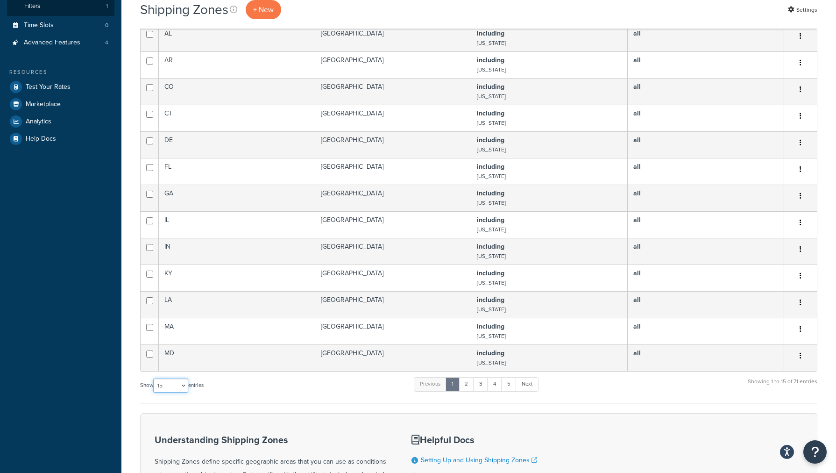
select select "100"
click option "100" at bounding box center [0, 0] width 0 height 0
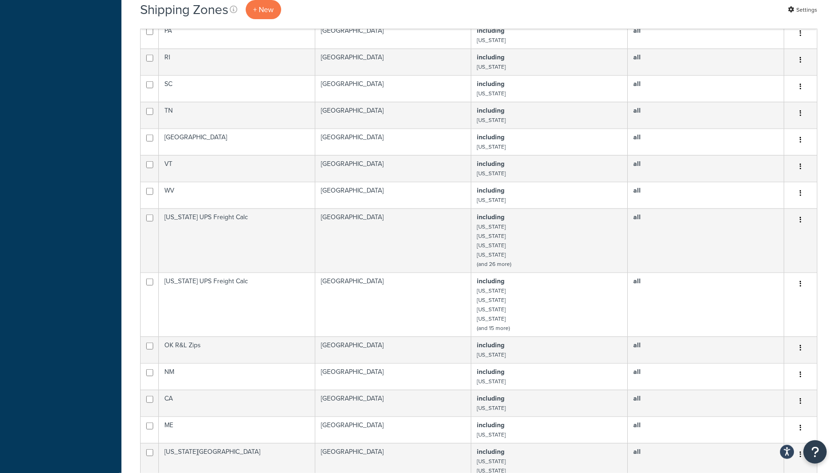
scroll to position [810, 0]
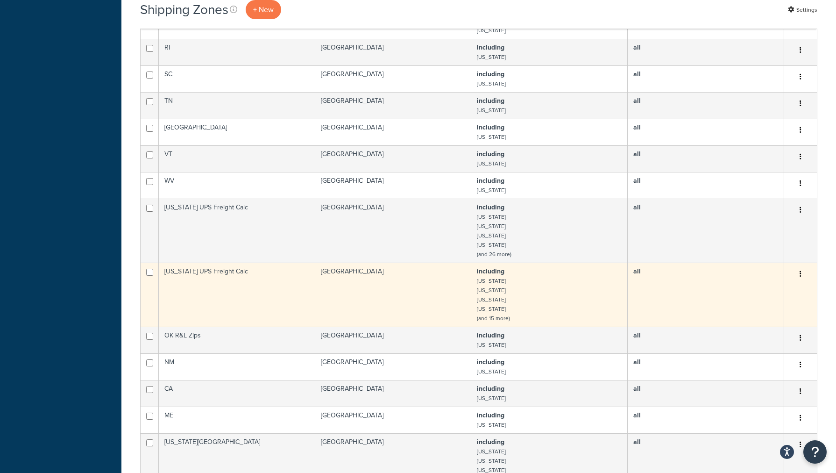
drag, startPoint x: 259, startPoint y: 305, endPoint x: 253, endPoint y: 295, distance: 11.7
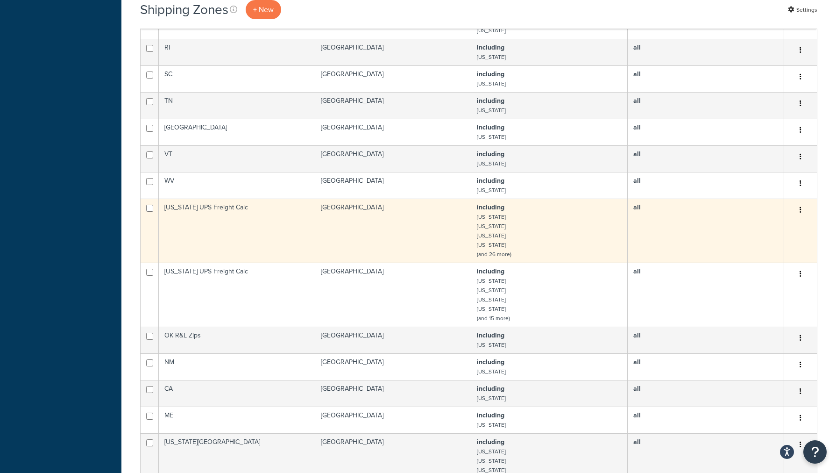
click at [269, 245] on td "[US_STATE] UPS Freight Calc" at bounding box center [237, 231] width 157 height 64
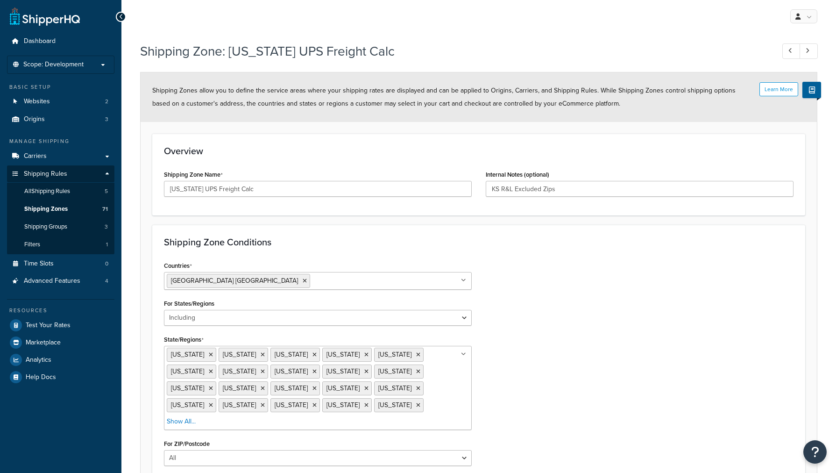
select select "including"
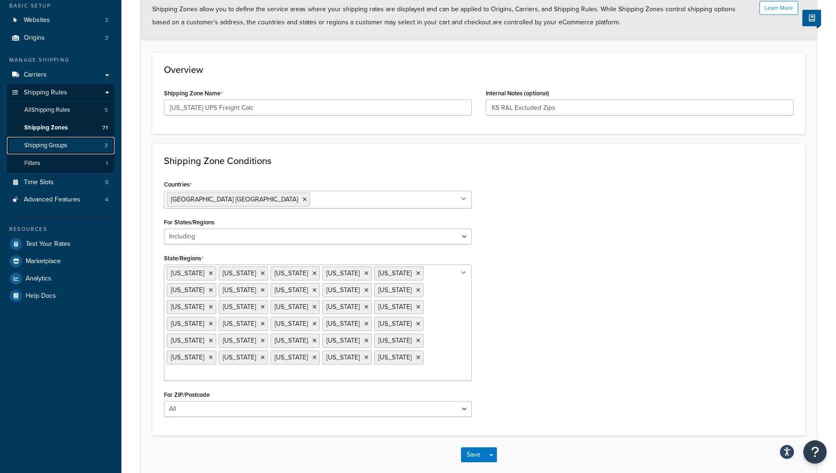
click at [66, 143] on span "Shipping Groups" at bounding box center [45, 146] width 43 height 8
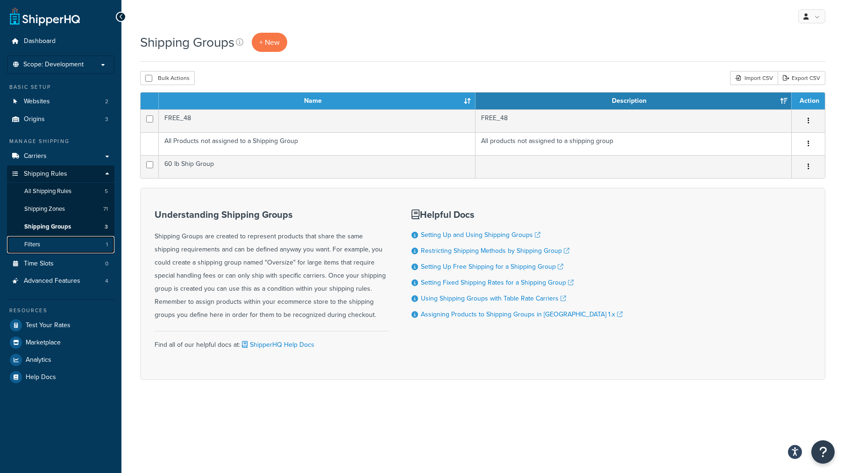
click at [81, 243] on link "Filters 1" at bounding box center [60, 244] width 107 height 17
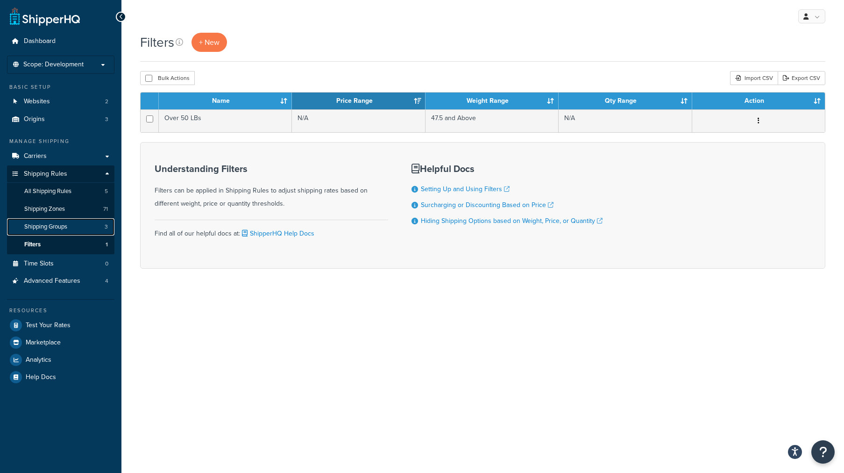
click at [78, 232] on link "Shipping Groups 3" at bounding box center [60, 226] width 107 height 17
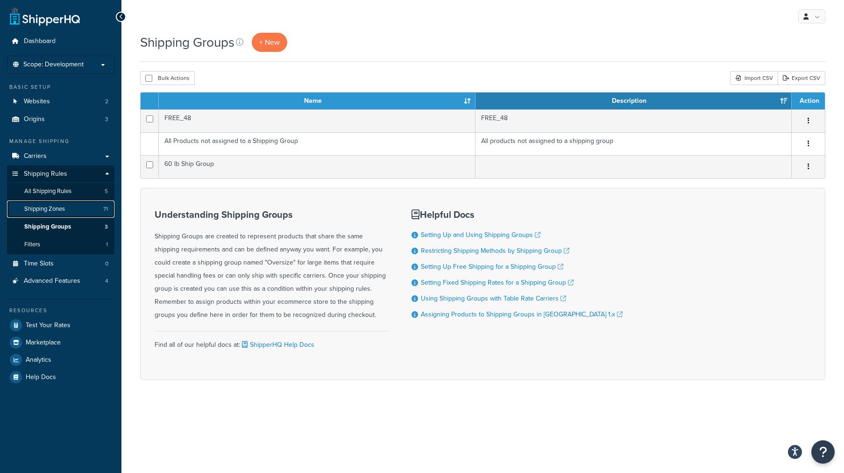
click at [70, 212] on link "Shipping Zones 71" at bounding box center [60, 208] width 107 height 17
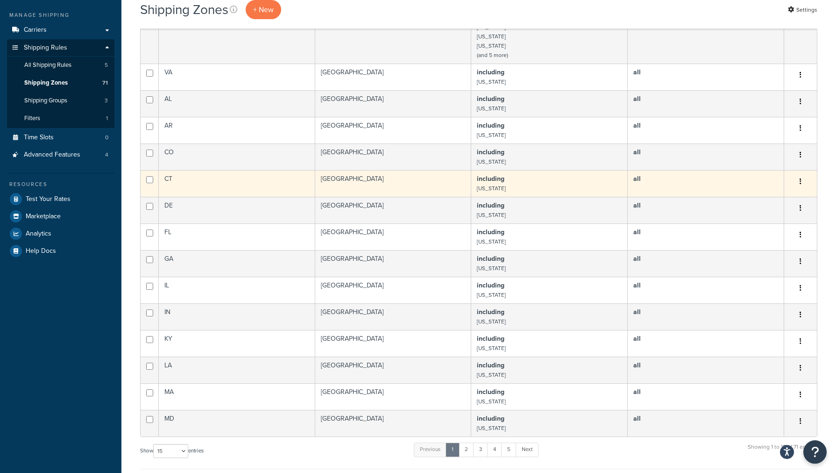
scroll to position [143, 0]
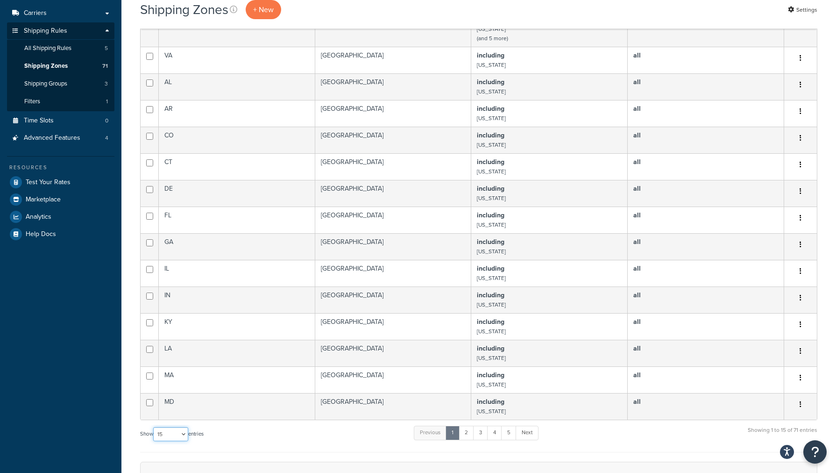
click at [153, 427] on select "10 15 25 50 100" at bounding box center [170, 434] width 35 height 14
select select "100"
click option "100" at bounding box center [0, 0] width 0 height 0
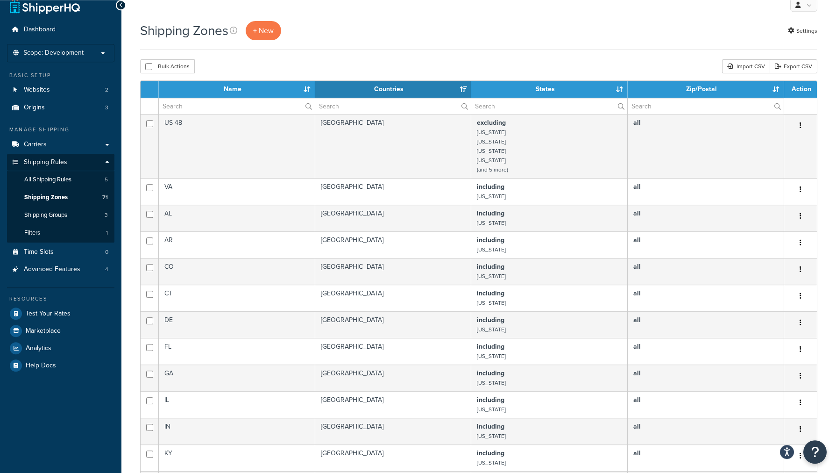
scroll to position [0, 0]
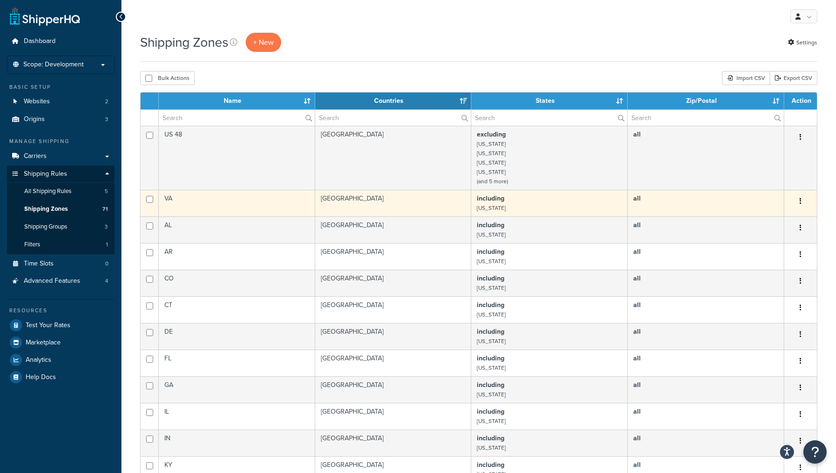
click at [224, 200] on td "VA" at bounding box center [237, 203] width 157 height 27
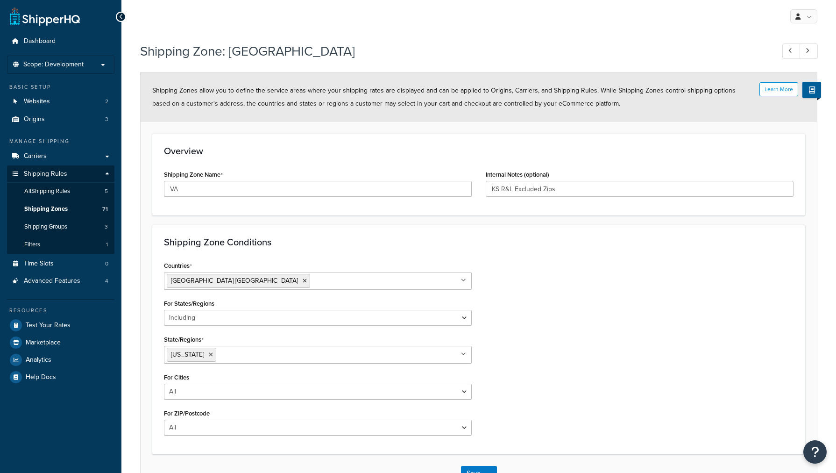
select select "including"
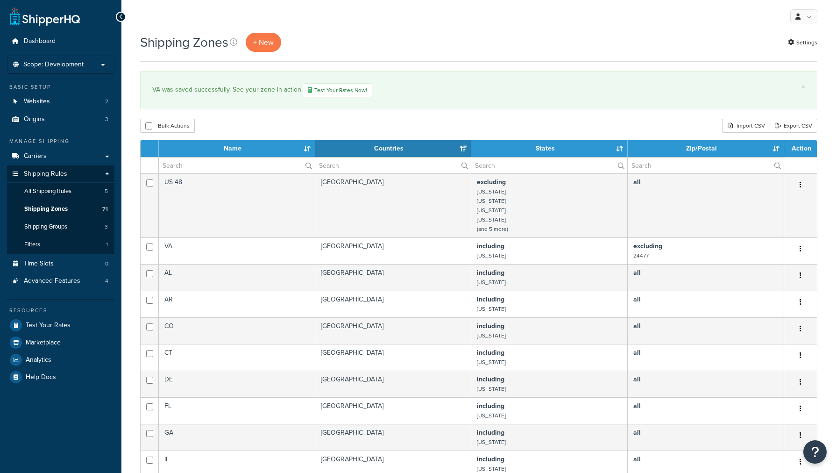
select select "15"
click at [346, 90] on link "Test Your Rates Now!" at bounding box center [338, 90] width 70 height 14
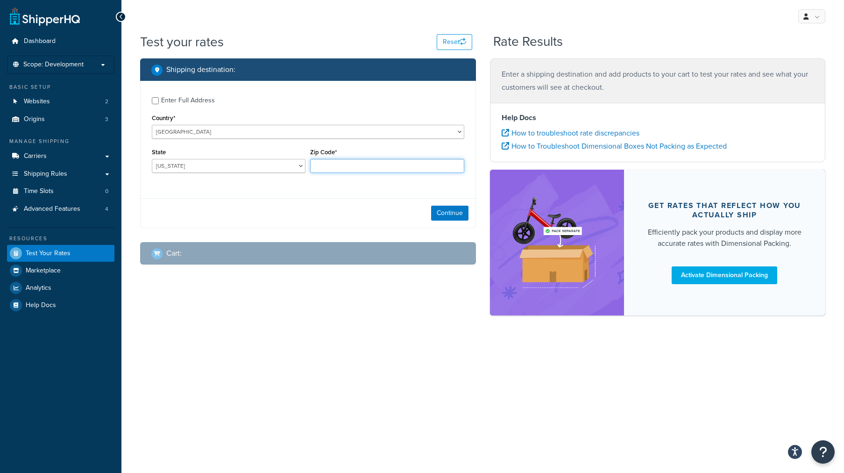
click at [318, 168] on input "Zip Code*" at bounding box center [387, 166] width 154 height 14
type input "22980"
select select "VA"
click at [449, 214] on button "Continue" at bounding box center [449, 213] width 37 height 15
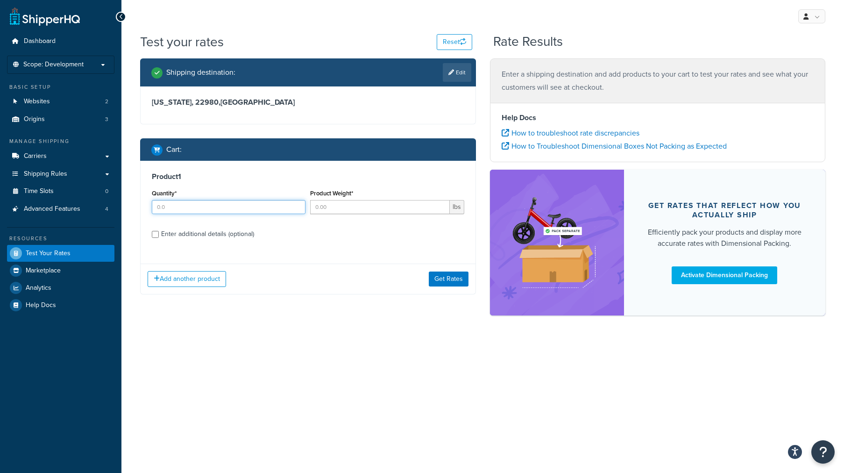
click at [277, 205] on input "Quantity*" at bounding box center [229, 207] width 154 height 14
type input "1"
click at [345, 205] on input "Product Weight*" at bounding box center [379, 207] width 139 height 14
type input "40"
click at [441, 280] on button "Get Rates" at bounding box center [449, 278] width 40 height 15
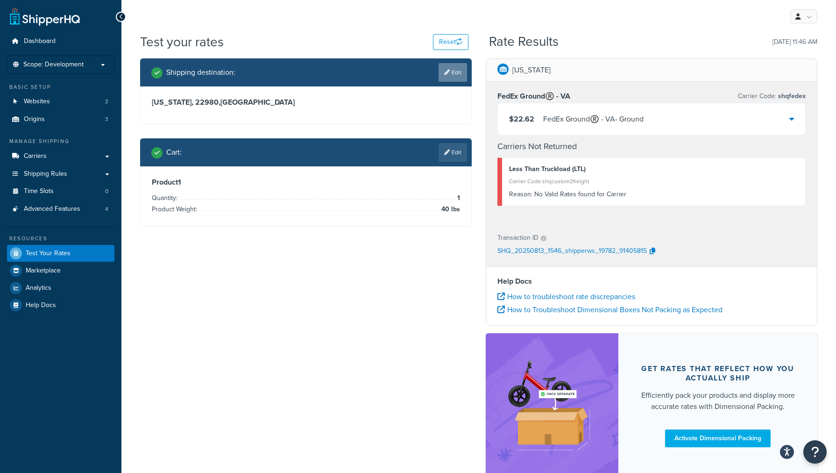
click at [446, 76] on link "Edit" at bounding box center [453, 72] width 29 height 19
select select "VA"
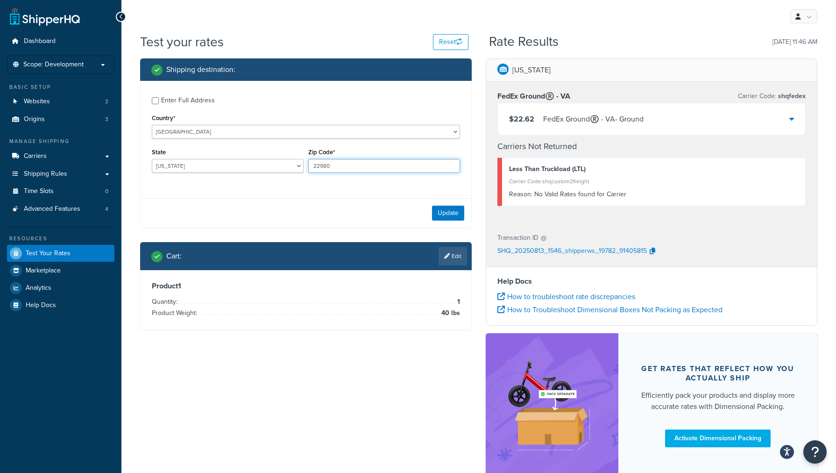
click at [377, 163] on input "22980" at bounding box center [384, 166] width 152 height 14
type input "24477"
click at [447, 212] on button "Update" at bounding box center [448, 213] width 32 height 15
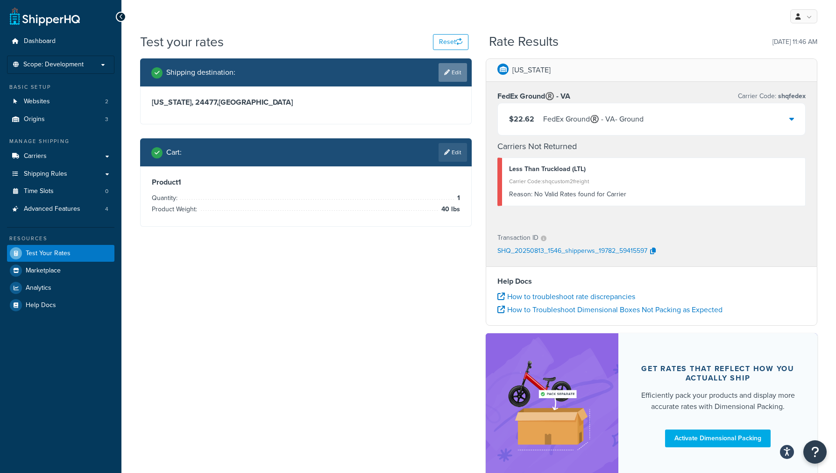
click at [449, 74] on icon at bounding box center [447, 73] width 6 height 6
select select "VA"
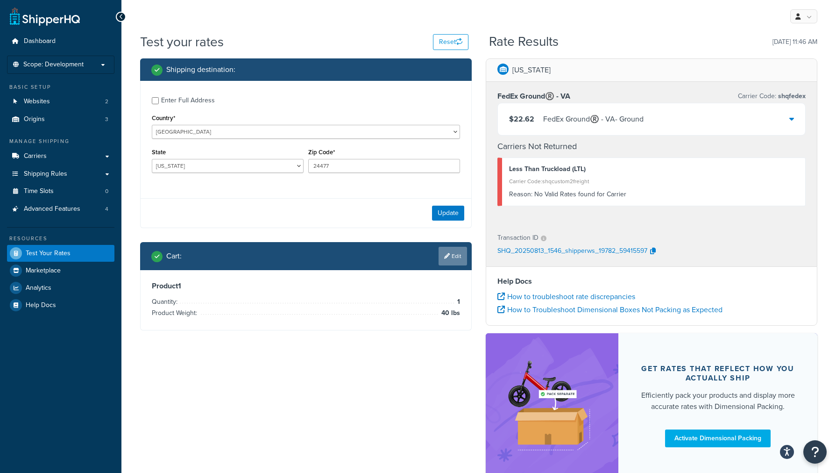
click at [446, 264] on link "Edit" at bounding box center [453, 256] width 29 height 19
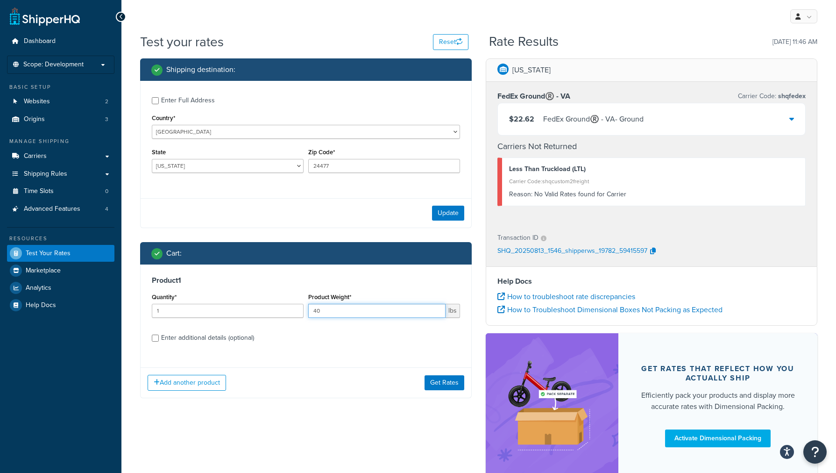
drag, startPoint x: 405, startPoint y: 312, endPoint x: 278, endPoint y: 257, distance: 138.3
click at [308, 304] on input "40" at bounding box center [376, 311] width 137 height 14
type input "230"
click at [437, 381] on button "Get Rates" at bounding box center [445, 382] width 40 height 15
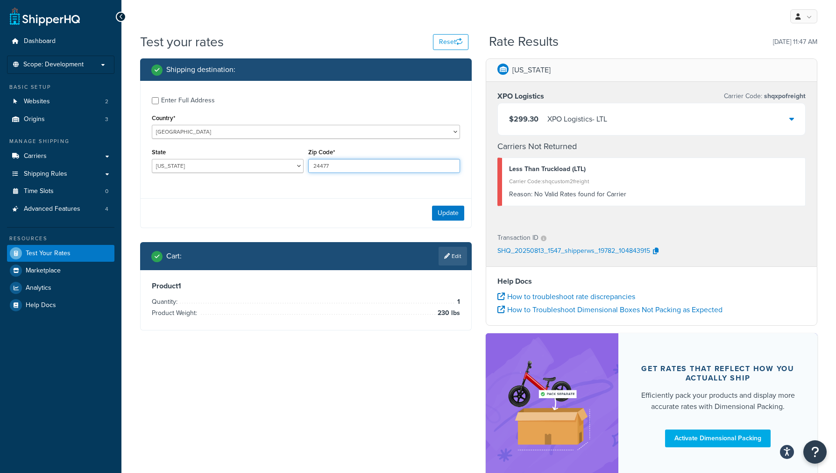
drag, startPoint x: 360, startPoint y: 164, endPoint x: 288, endPoint y: 140, distance: 75.8
click at [308, 159] on input "24477" at bounding box center [384, 166] width 152 height 14
type input "22980"
click at [442, 219] on button "Update" at bounding box center [448, 213] width 32 height 15
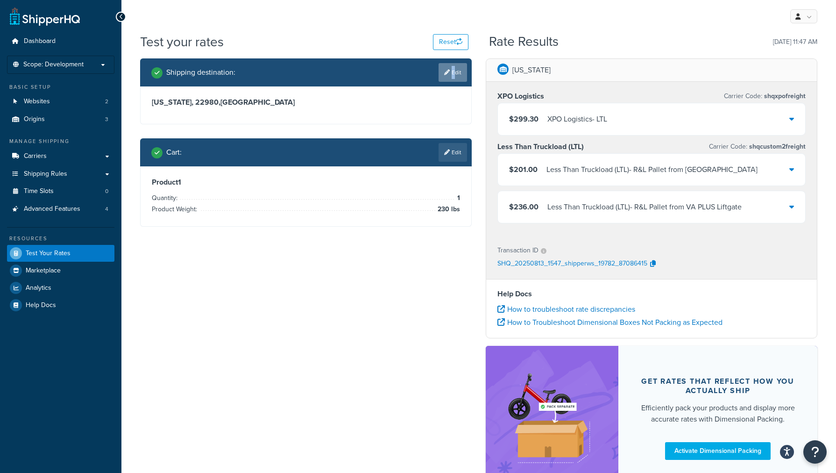
click at [452, 76] on link "Edit" at bounding box center [453, 72] width 29 height 19
select select "VA"
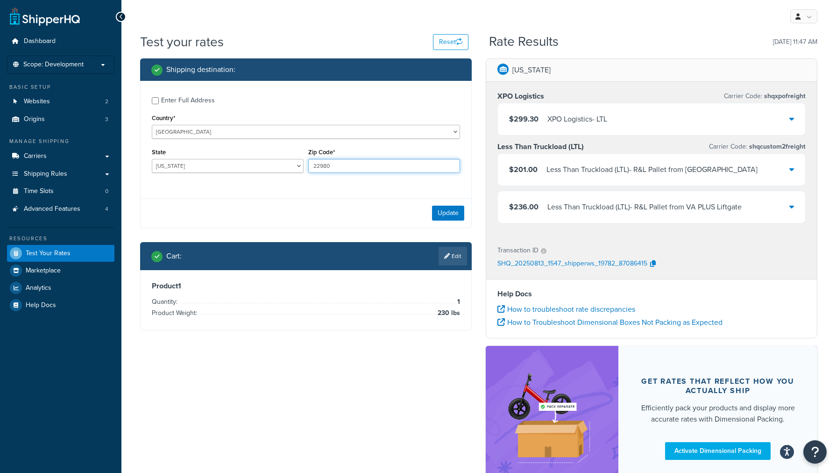
drag, startPoint x: 398, startPoint y: 169, endPoint x: 269, endPoint y: 121, distance: 137.8
click at [267, 120] on div "Enter Full Address Country* United States United Kingdom Afghanistan Åland Isla…" at bounding box center [306, 136] width 331 height 110
type input "24477"
click at [445, 215] on button "Update" at bounding box center [448, 213] width 32 height 15
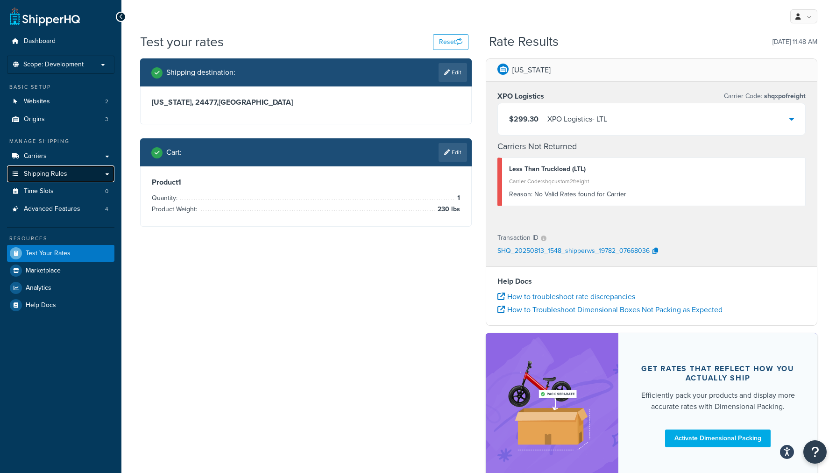
click at [69, 180] on link "Shipping Rules" at bounding box center [60, 173] width 107 height 17
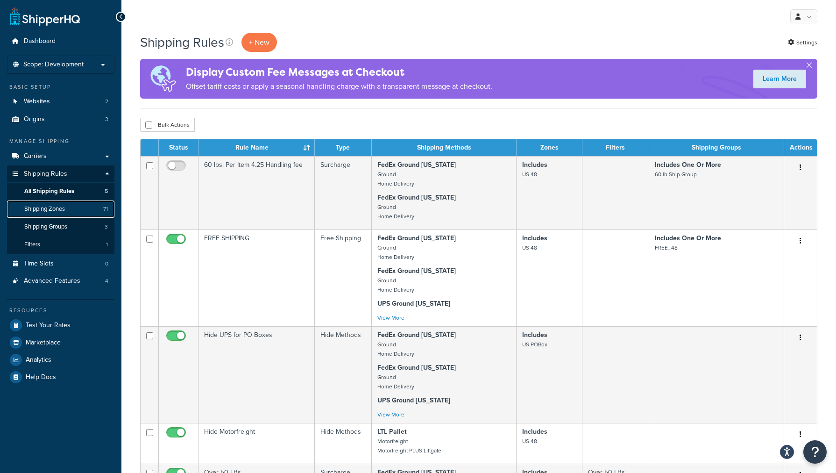
click at [86, 216] on link "Shipping Zones 71" at bounding box center [60, 208] width 107 height 17
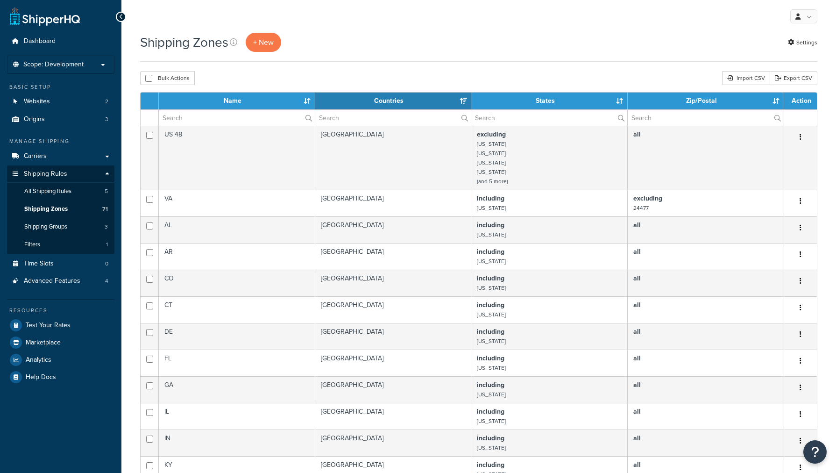
select select "15"
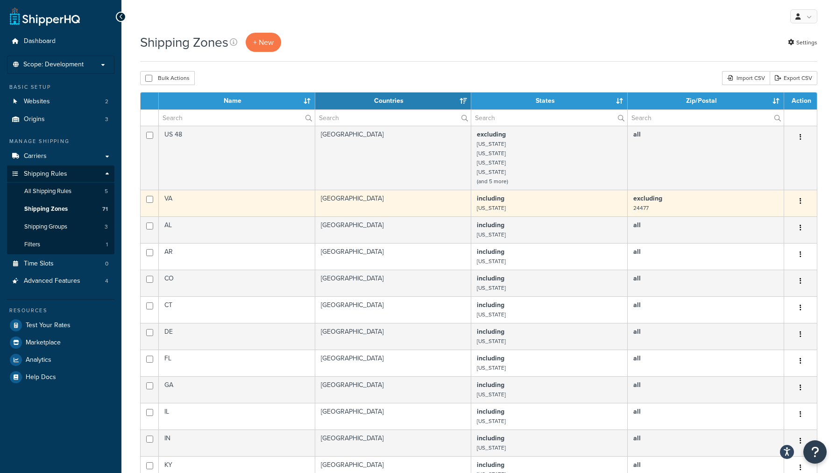
click at [200, 210] on td "VA" at bounding box center [237, 203] width 157 height 27
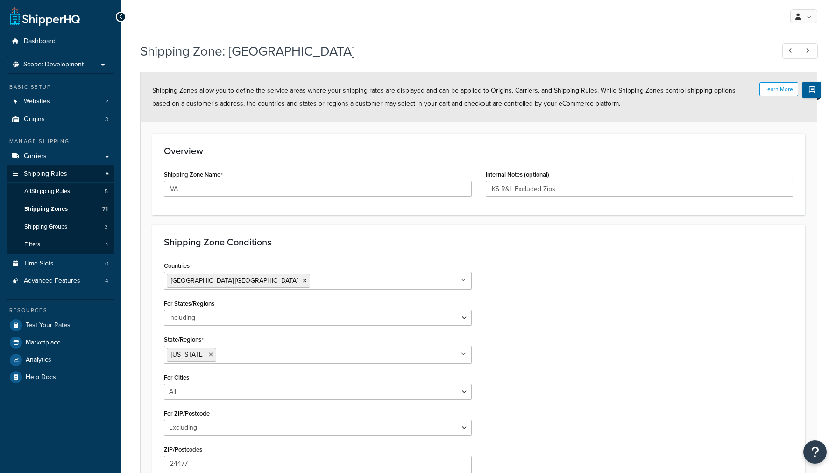
select select "including"
select select "excluding"
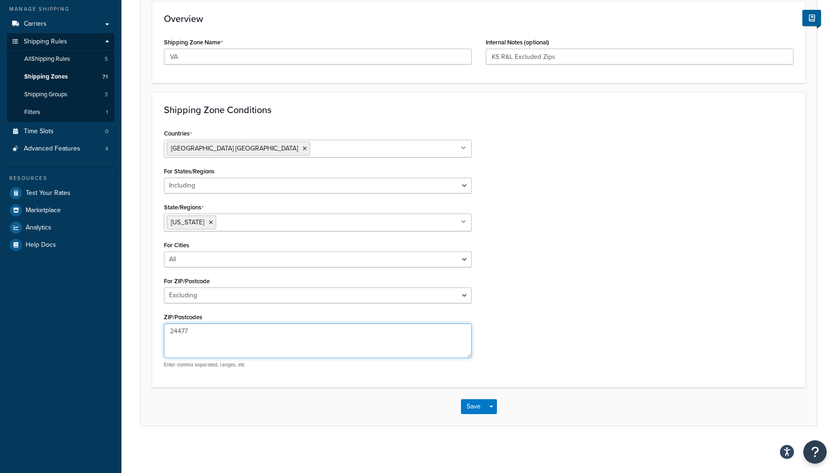
drag, startPoint x: 242, startPoint y: 335, endPoint x: 44, endPoint y: 298, distance: 201.9
click at [164, 323] on textarea "24477" at bounding box center [318, 340] width 308 height 35
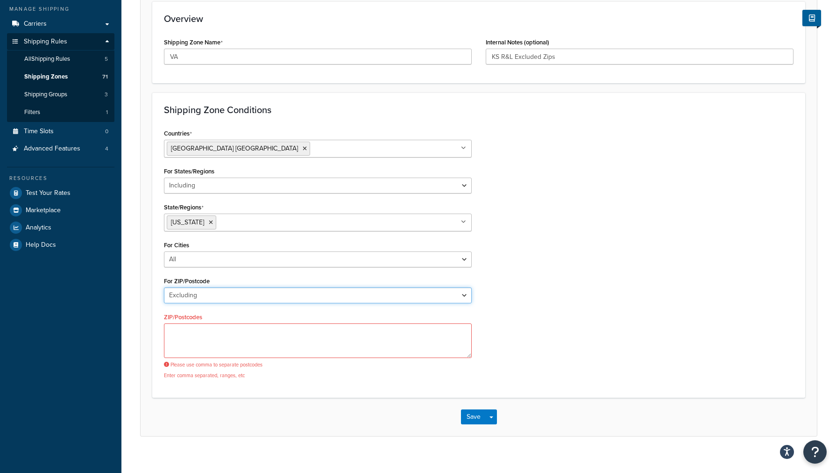
click at [164, 287] on select "All Including Excluding" at bounding box center [318, 295] width 308 height 16
select select "all"
click option "All" at bounding box center [0, 0] width 0 height 0
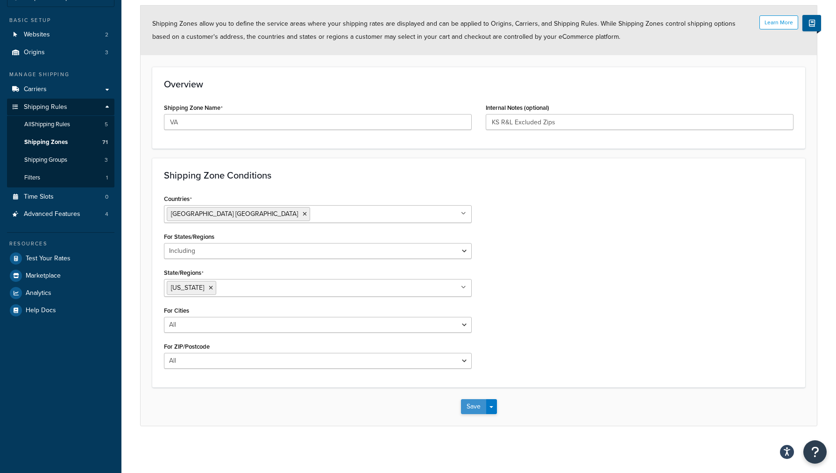
click at [473, 406] on button "Save" at bounding box center [473, 406] width 25 height 15
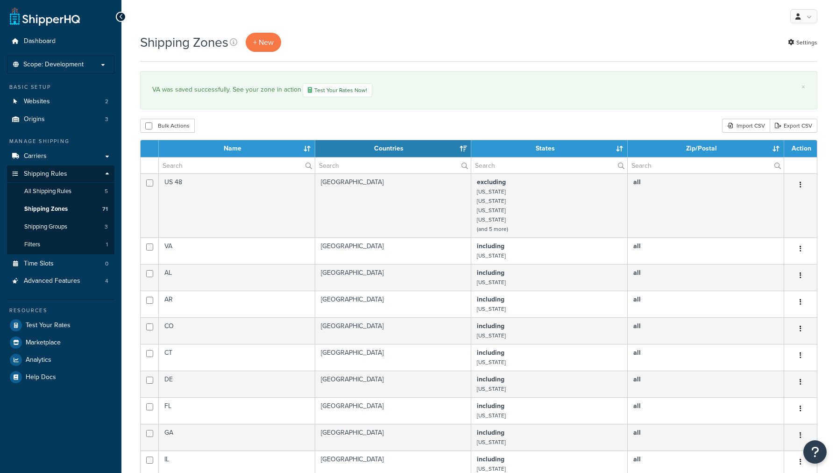
select select "15"
click at [338, 93] on link "Test Your Rates Now!" at bounding box center [338, 90] width 70 height 14
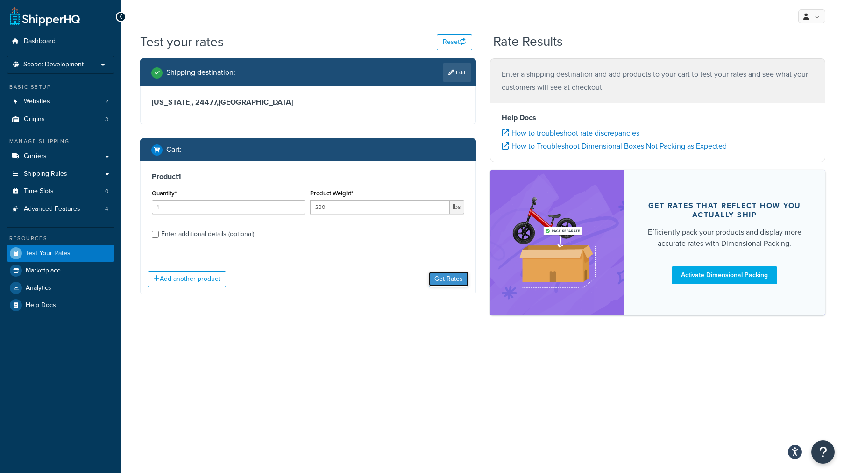
click at [453, 278] on button "Get Rates" at bounding box center [449, 278] width 40 height 15
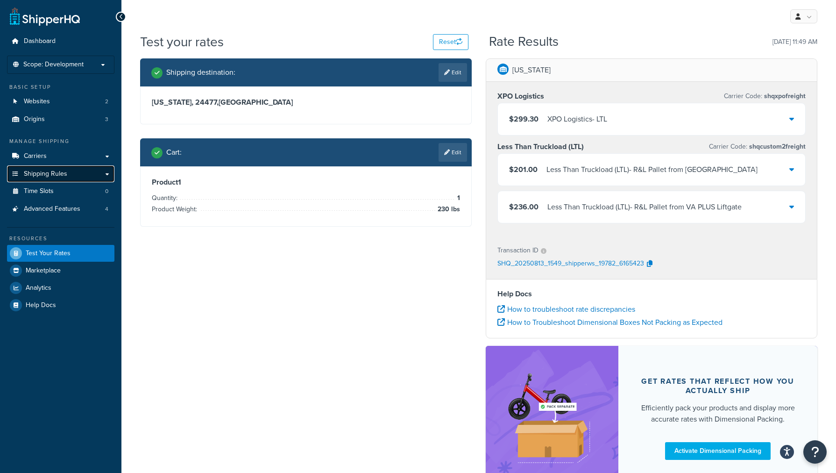
click at [49, 173] on span "Shipping Rules" at bounding box center [45, 174] width 43 height 8
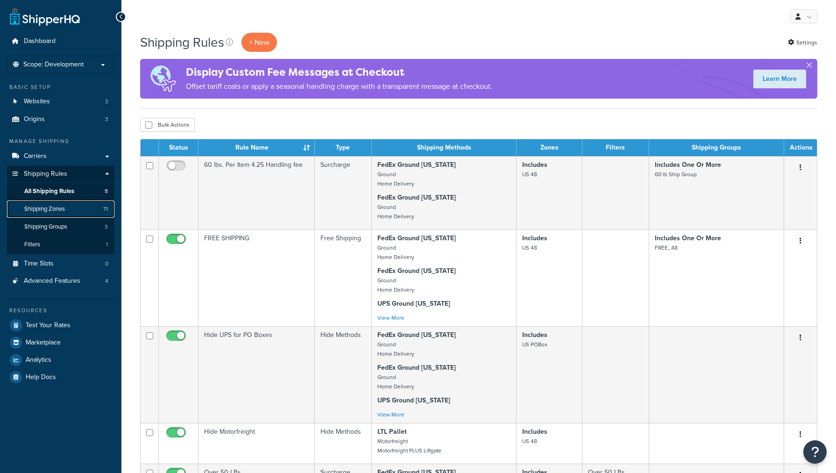
click at [55, 209] on span "Shipping Zones" at bounding box center [44, 209] width 41 height 8
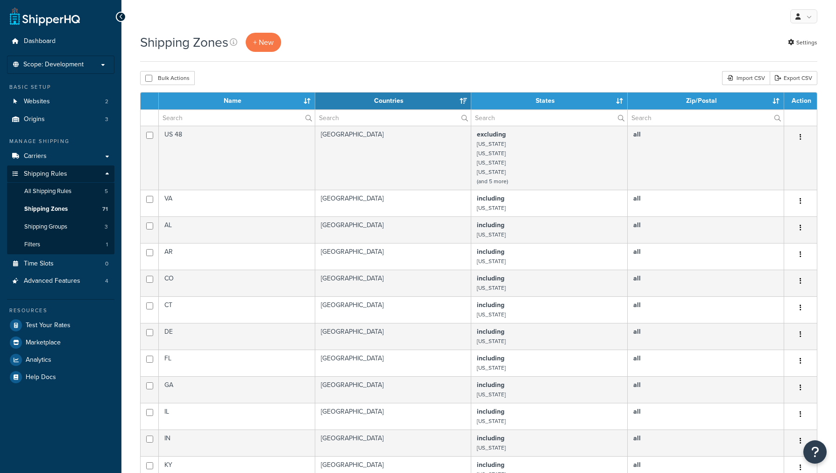
select select "15"
drag, startPoint x: 0, startPoint y: 0, endPoint x: 51, endPoint y: 206, distance: 211.9
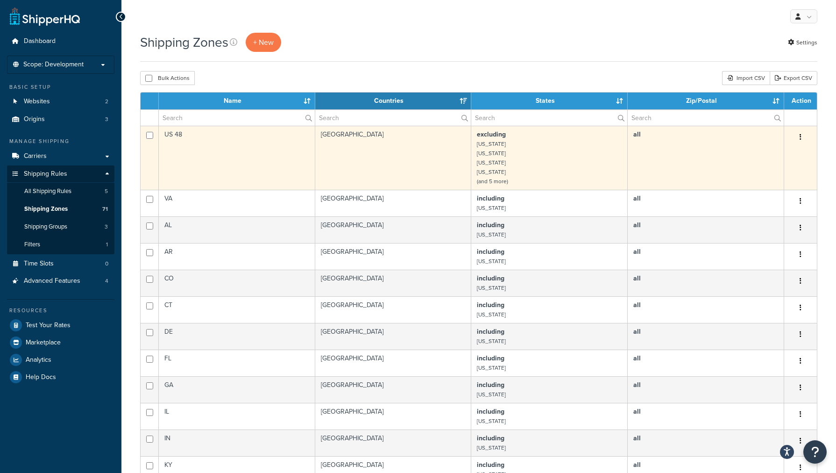
click at [232, 171] on td "US 48" at bounding box center [237, 158] width 157 height 64
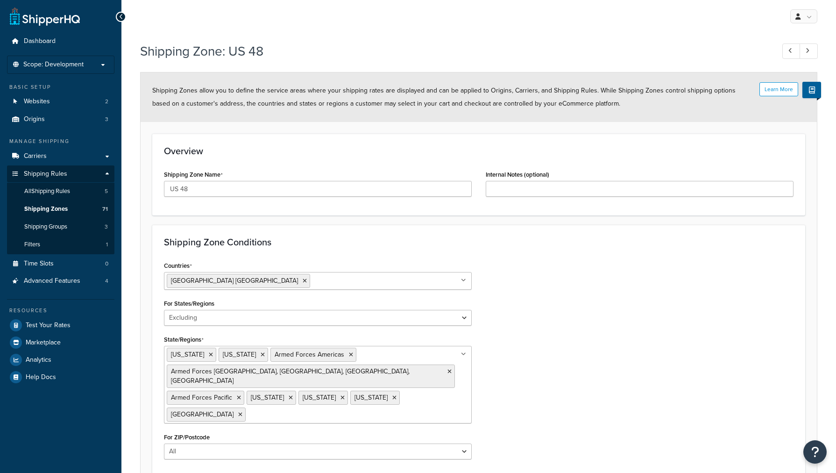
select select "excluding"
click at [609, 270] on div "Countries United States USA All Countries ALL Afghanistan AFG Albania ALB Alger…" at bounding box center [479, 362] width 644 height 207
click at [63, 208] on span "Shipping Zones" at bounding box center [45, 209] width 43 height 8
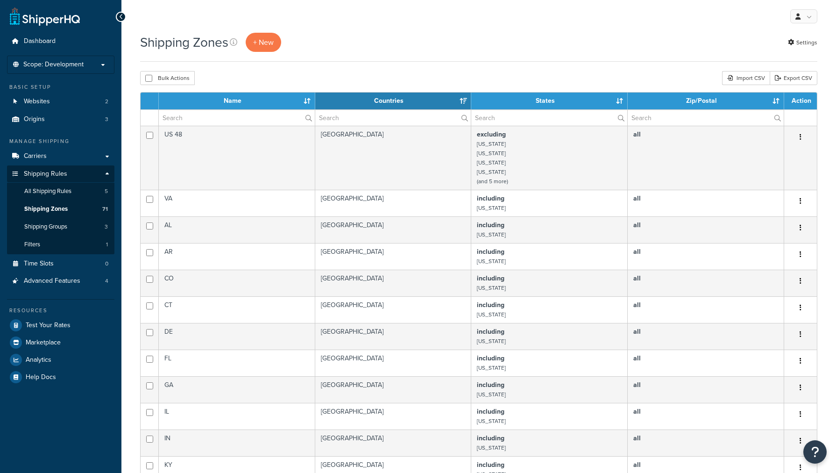
select select "15"
click at [309, 120] on label at bounding box center [237, 118] width 156 height 16
click at [309, 120] on input "text" at bounding box center [237, 118] width 156 height 16
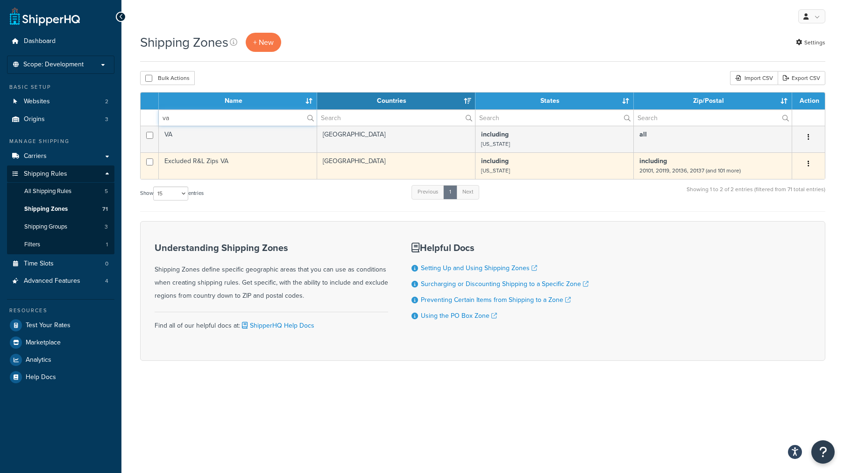
type input "va"
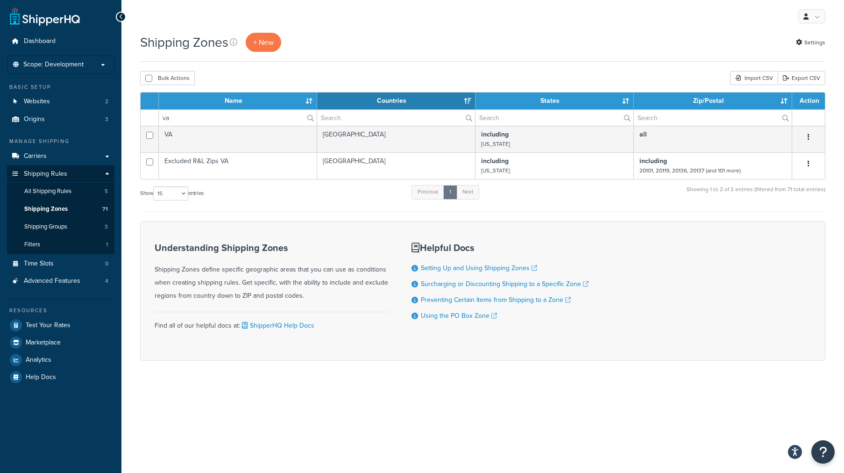
click at [269, 164] on td "Excluded R&L Zips VA" at bounding box center [238, 165] width 158 height 27
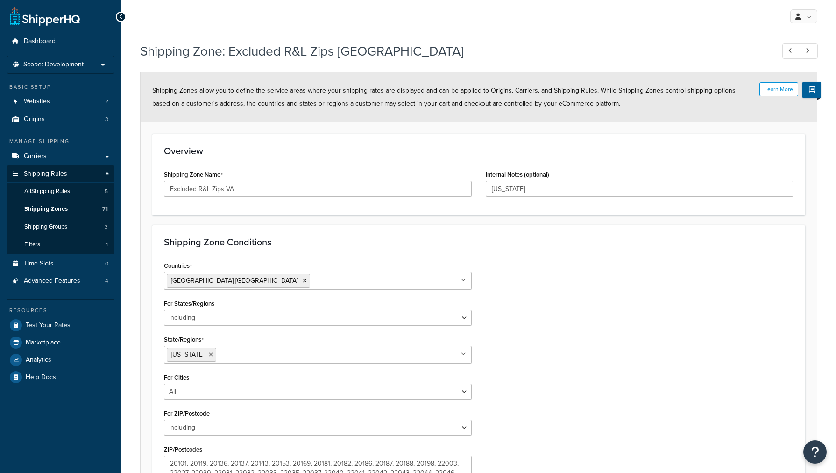
select select "including"
click at [81, 208] on link "Shipping Zones 71" at bounding box center [60, 208] width 107 height 17
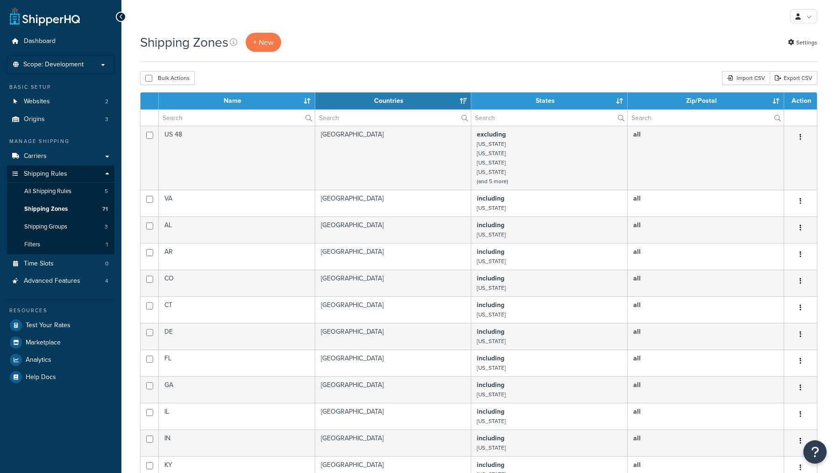
select select "15"
click at [264, 121] on input "text" at bounding box center [237, 118] width 156 height 16
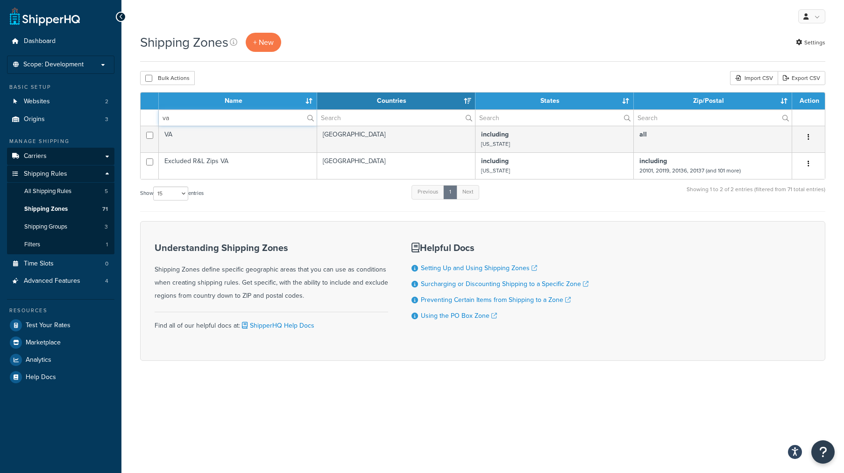
type input "va"
click at [44, 160] on span "Carriers" at bounding box center [35, 156] width 23 height 8
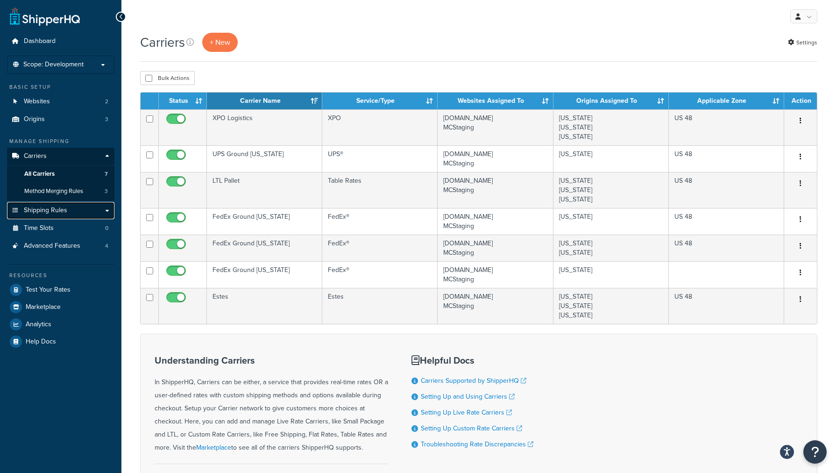
click at [60, 214] on span "Shipping Rules" at bounding box center [45, 211] width 43 height 8
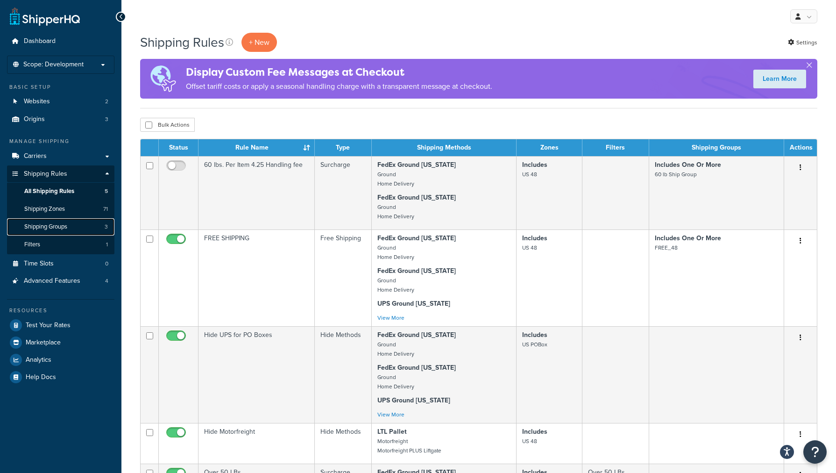
click at [60, 221] on link "Shipping Groups 3" at bounding box center [60, 226] width 107 height 17
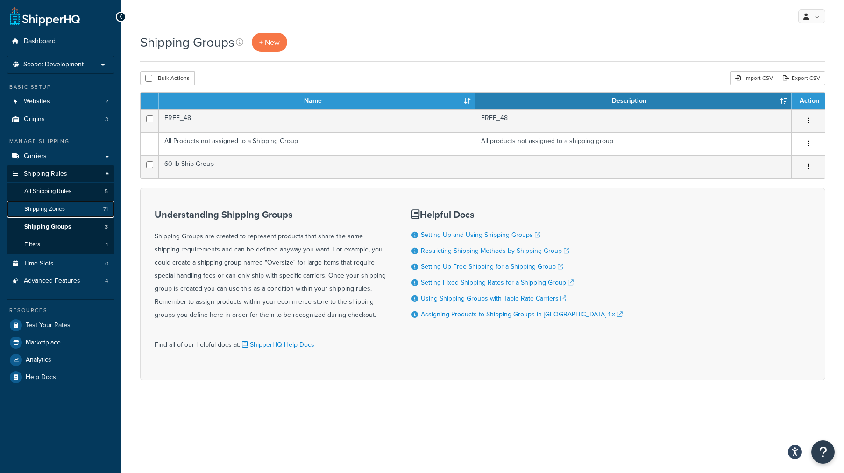
click at [57, 212] on span "Shipping Zones" at bounding box center [44, 209] width 41 height 8
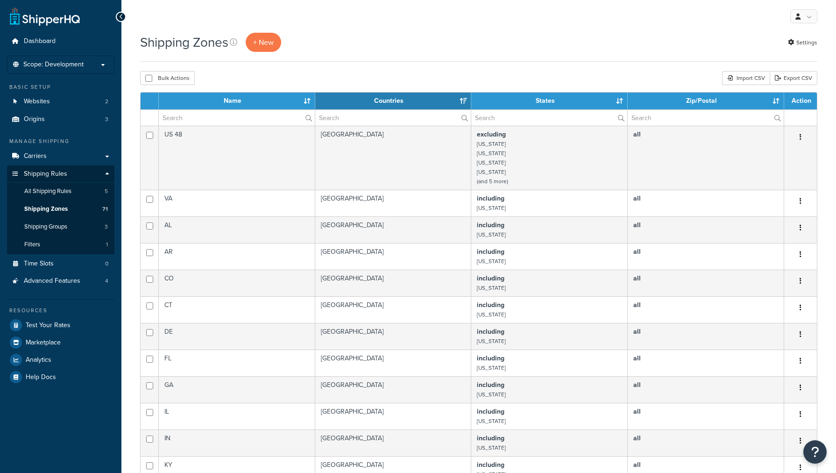
select select "15"
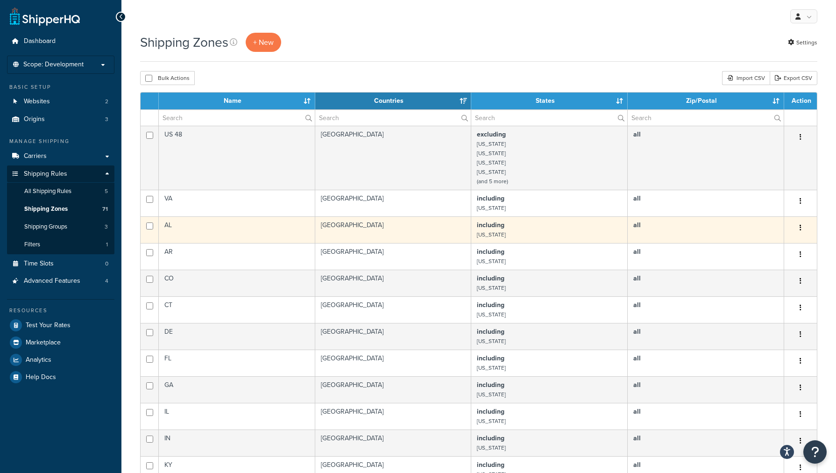
click at [199, 243] on td "AL" at bounding box center [237, 229] width 157 height 27
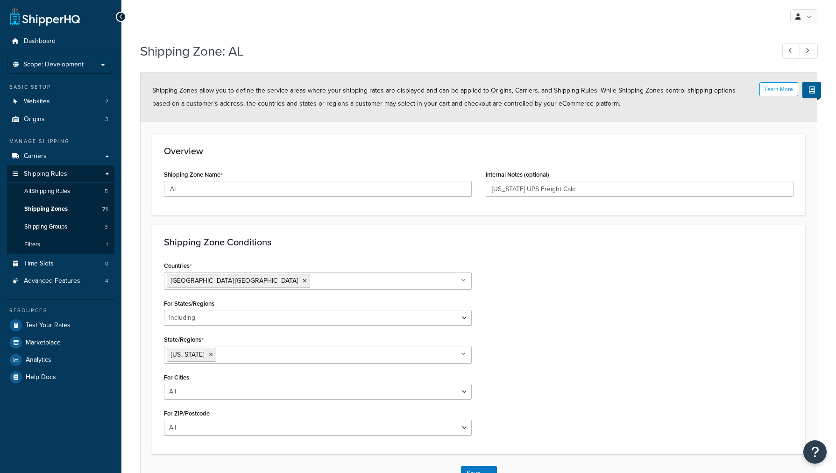
select select "including"
click at [51, 157] on link "Carriers" at bounding box center [60, 156] width 107 height 17
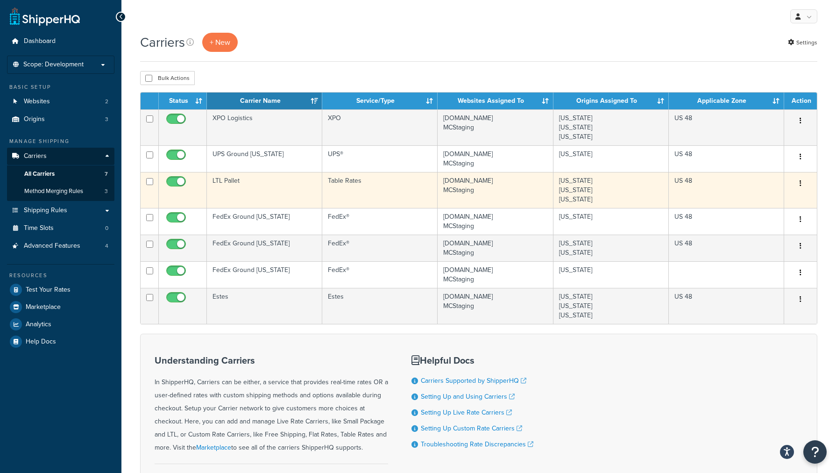
click at [240, 202] on td "LTL Pallet" at bounding box center [264, 190] width 115 height 36
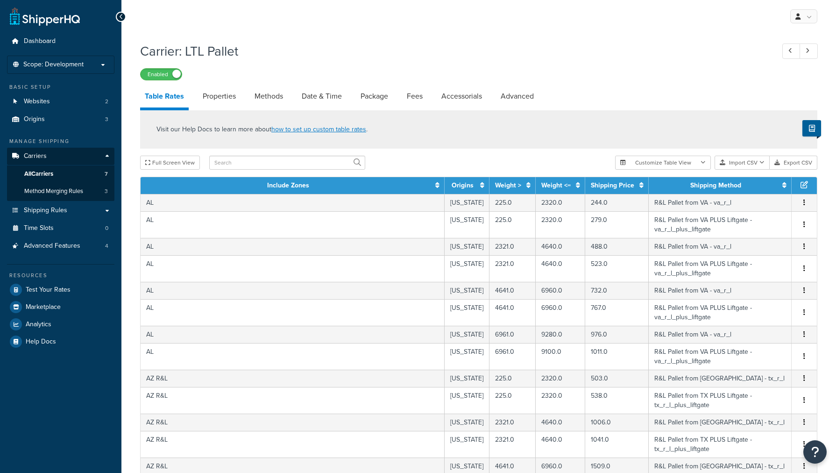
select select "25"
click at [285, 163] on input "text" at bounding box center [287, 163] width 156 height 14
type input "va"
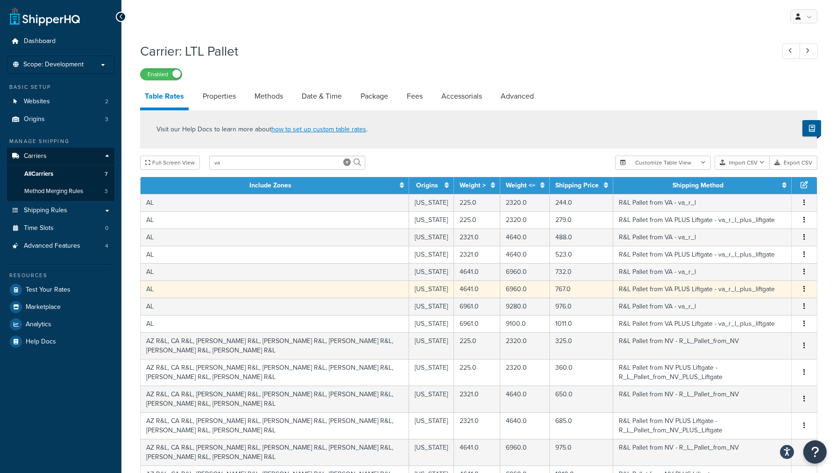
scroll to position [286, 0]
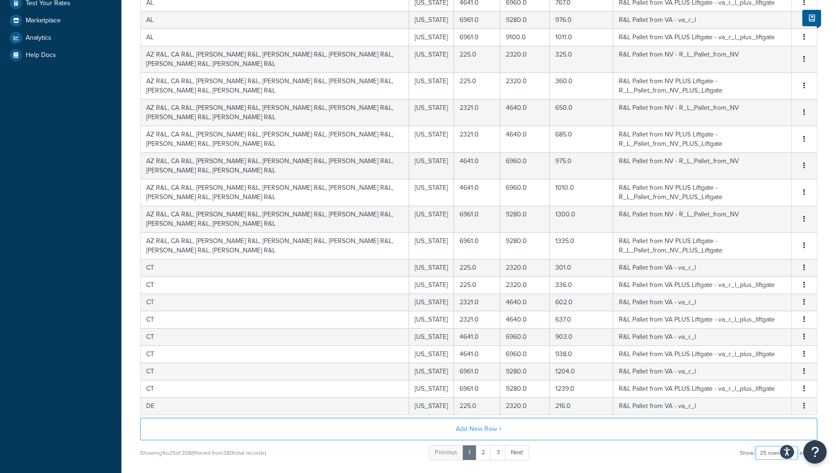
select select "1000"
click option "1000 rows" at bounding box center [0, 0] width 0 height 0
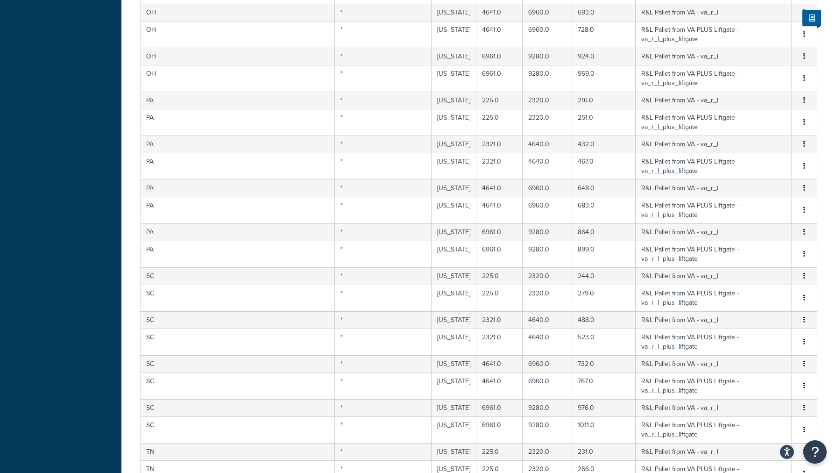
scroll to position [3622, 0]
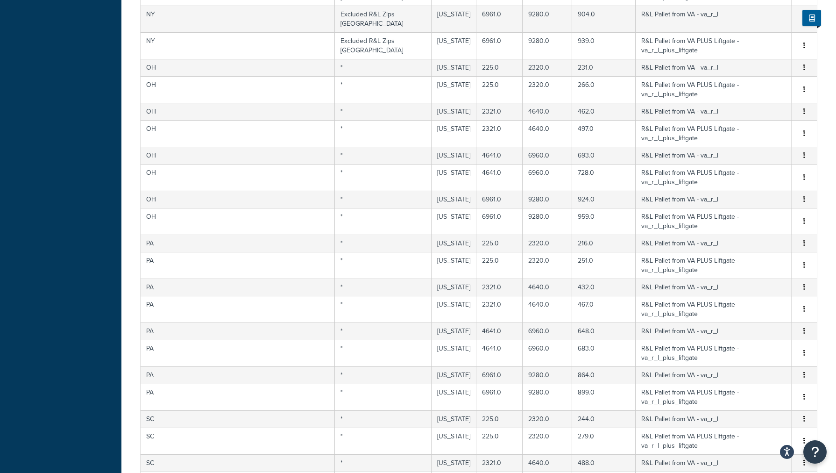
select select "23971"
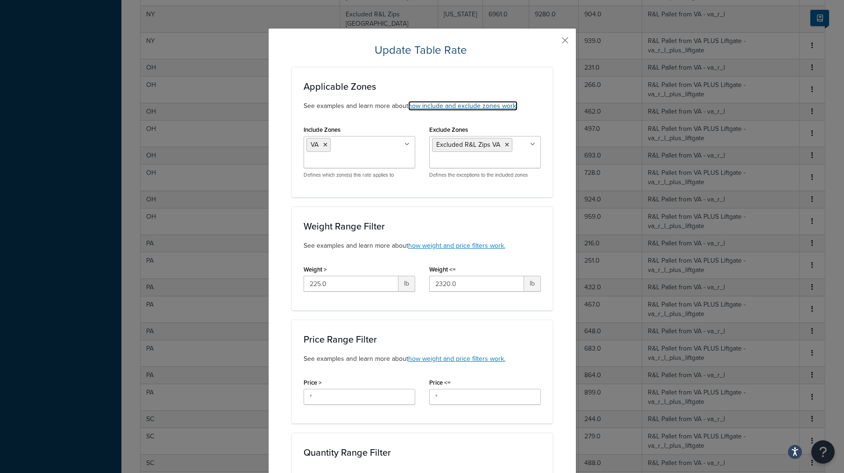
click at [461, 107] on link "how include and exclude zones work." at bounding box center [462, 106] width 109 height 10
click at [553, 43] on button "button" at bounding box center [551, 44] width 2 height 2
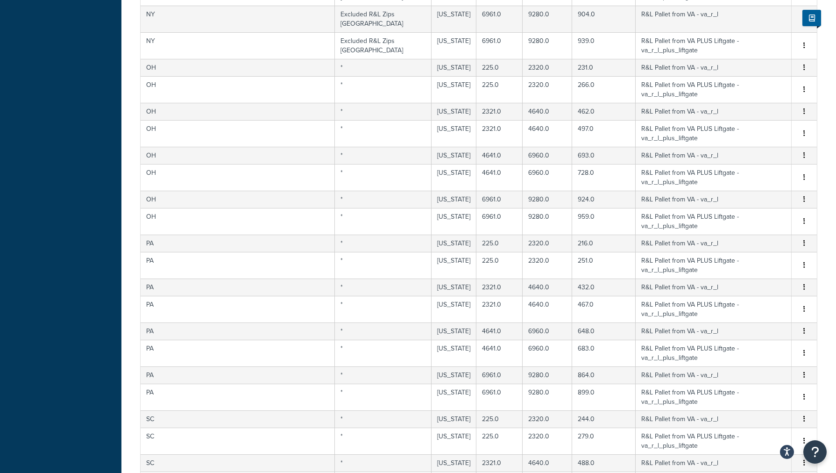
scroll to position [3861, 0]
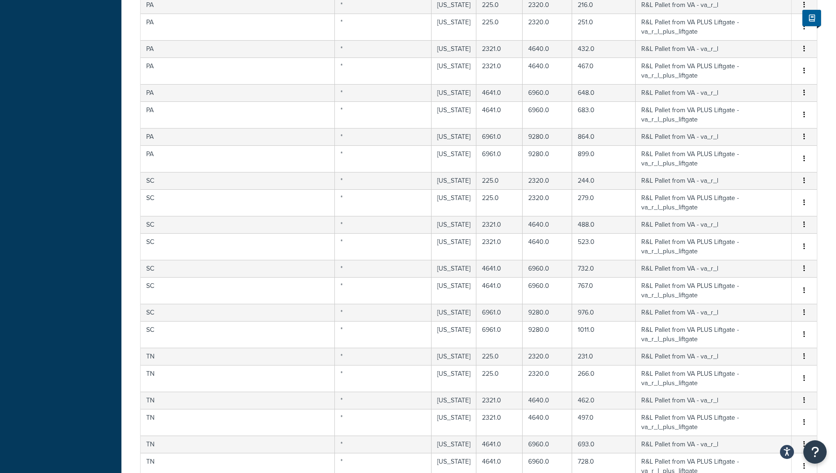
select select "23972"
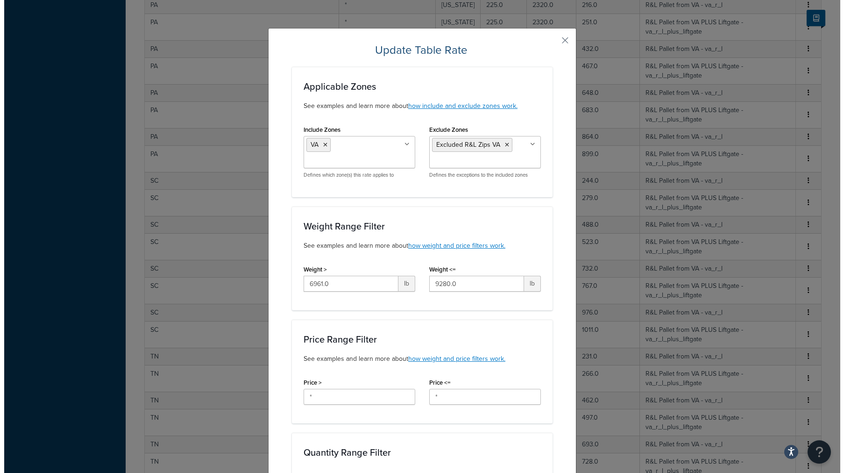
scroll to position [3749, 0]
